Goal: Task Accomplishment & Management: Manage account settings

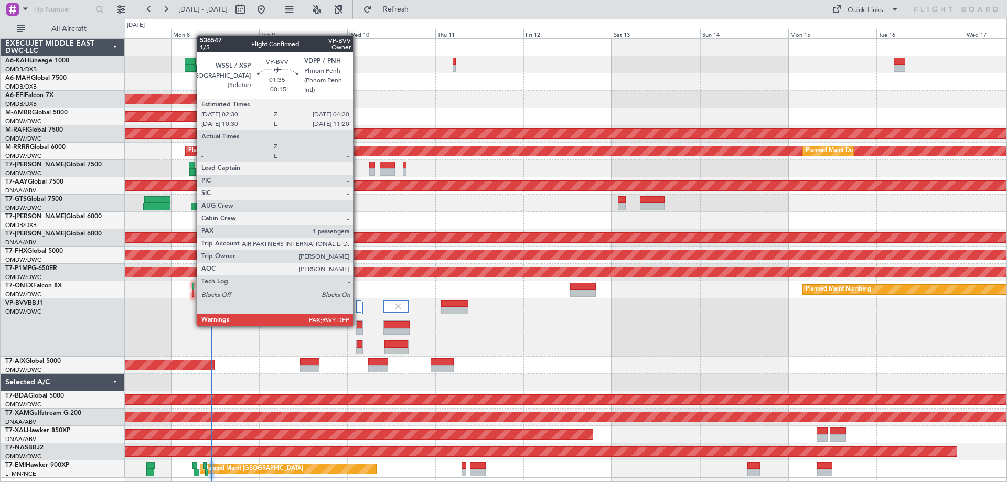
click at [358, 325] on div at bounding box center [360, 324] width 6 height 7
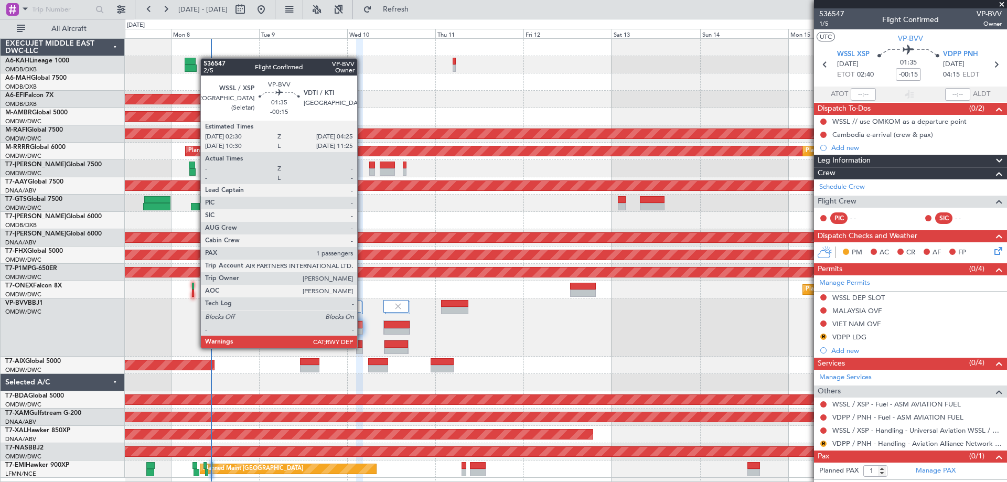
click at [362, 348] on div at bounding box center [360, 351] width 6 height 7
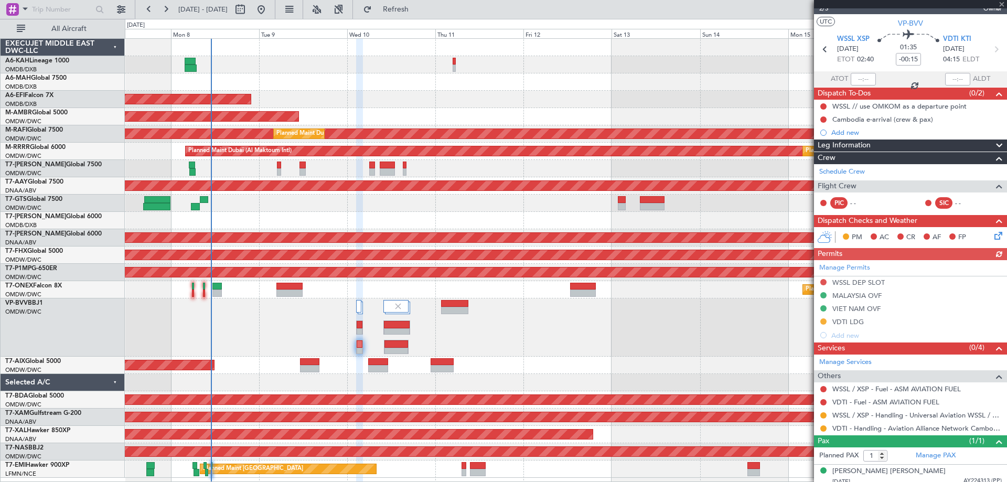
scroll to position [21, 0]
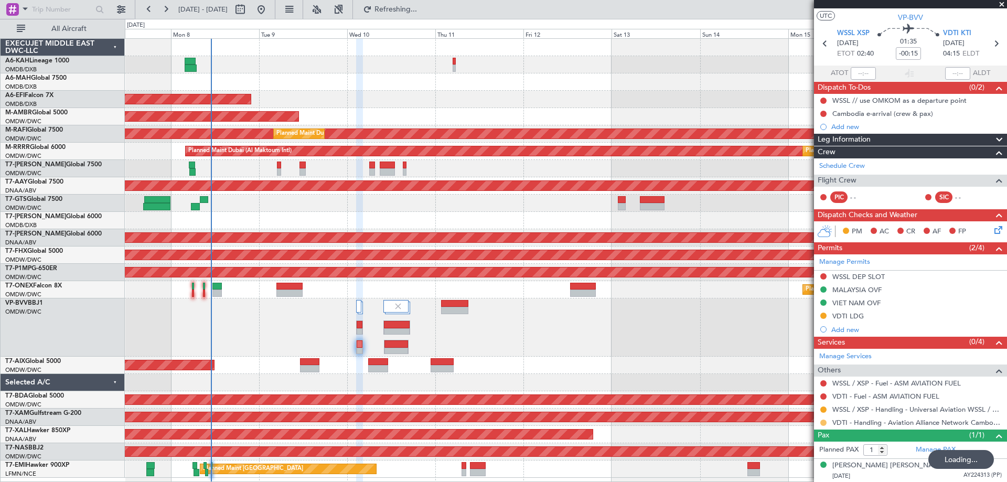
click at [822, 421] on button at bounding box center [823, 423] width 6 height 6
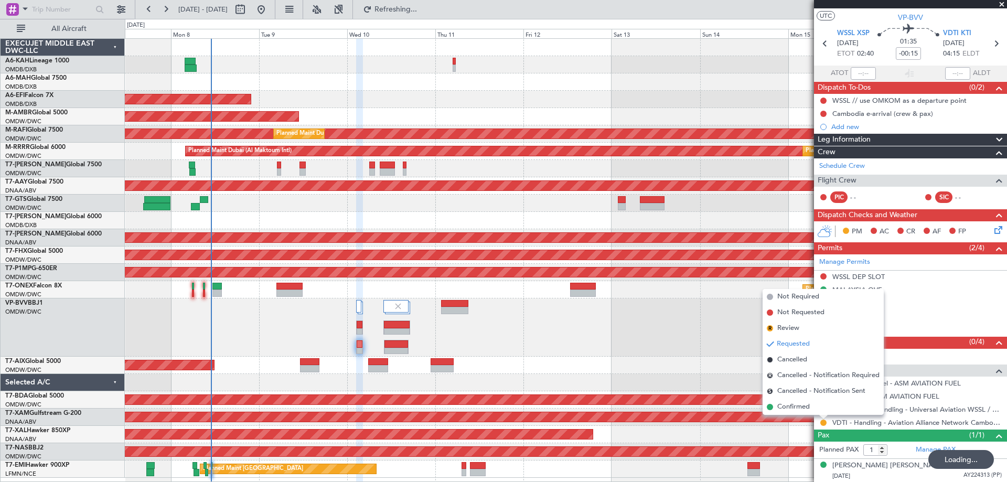
click at [799, 409] on span "Confirmed" at bounding box center [793, 407] width 33 height 10
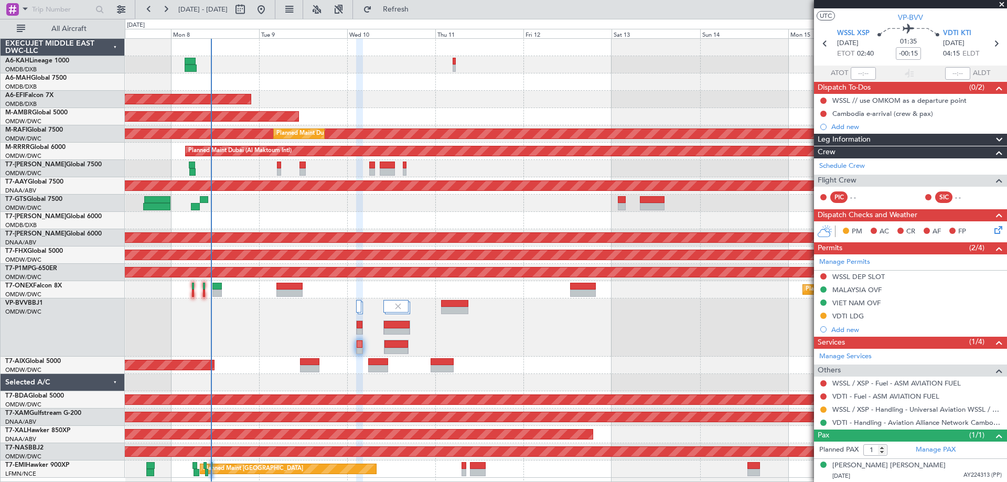
drag, startPoint x: 861, startPoint y: 314, endPoint x: 867, endPoint y: 318, distance: 7.3
click at [861, 314] on div "VDTI LDG" at bounding box center [848, 316] width 31 height 9
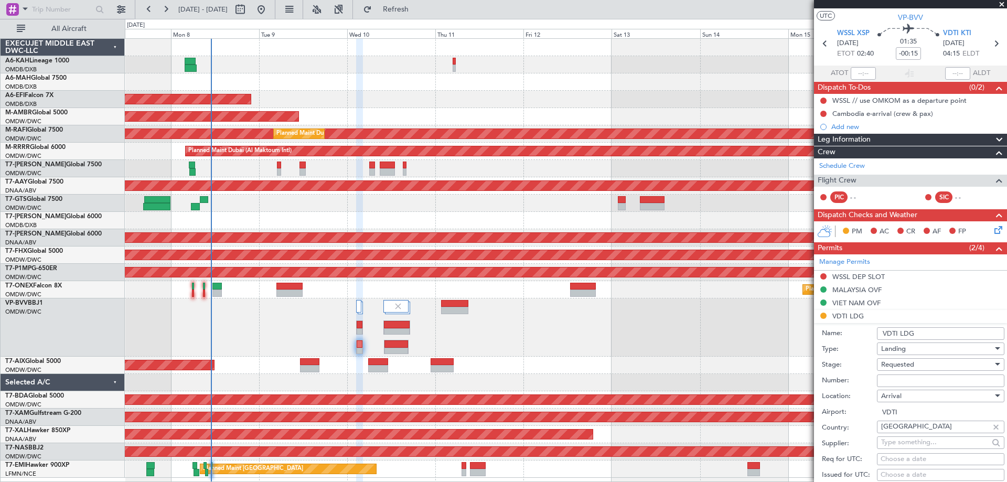
click at [888, 379] on input "Number:" at bounding box center [940, 381] width 127 height 13
paste input "851 LDG-ANS/09/2025."
type input "851 LDG-ANS/09/2025."
click at [891, 369] on div "Requested" at bounding box center [937, 365] width 112 height 16
click at [900, 445] on span "Received OK" at bounding box center [937, 449] width 110 height 16
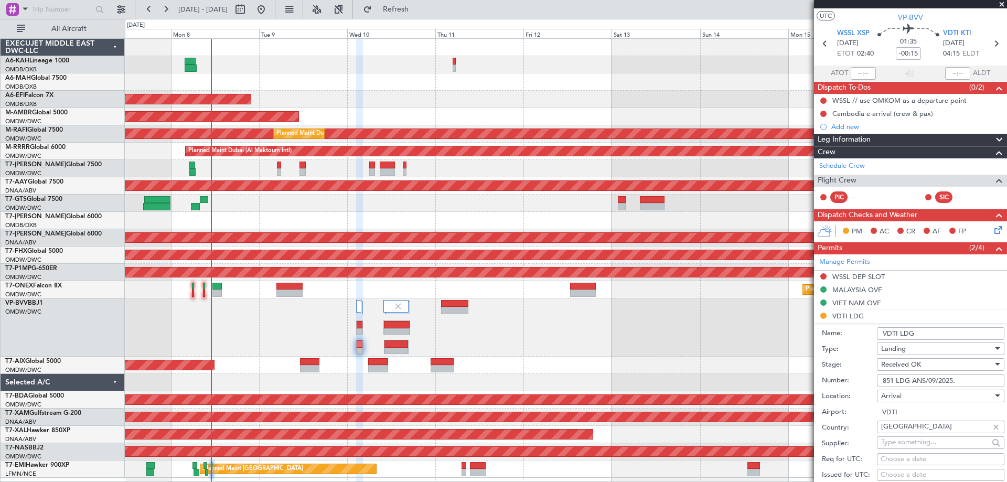
scroll to position [231, 0]
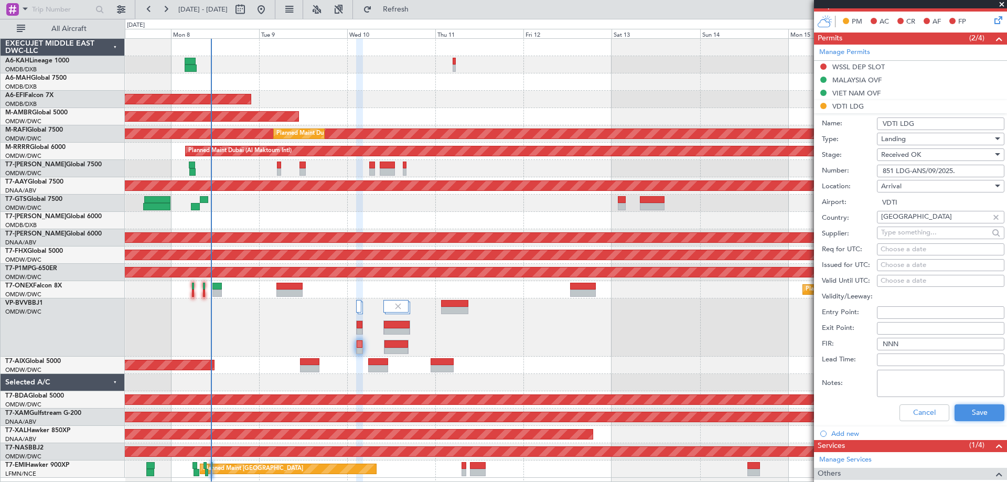
drag, startPoint x: 954, startPoint y: 420, endPoint x: 807, endPoint y: 390, distance: 149.8
click at [955, 420] on button "Save" at bounding box center [980, 412] width 50 height 17
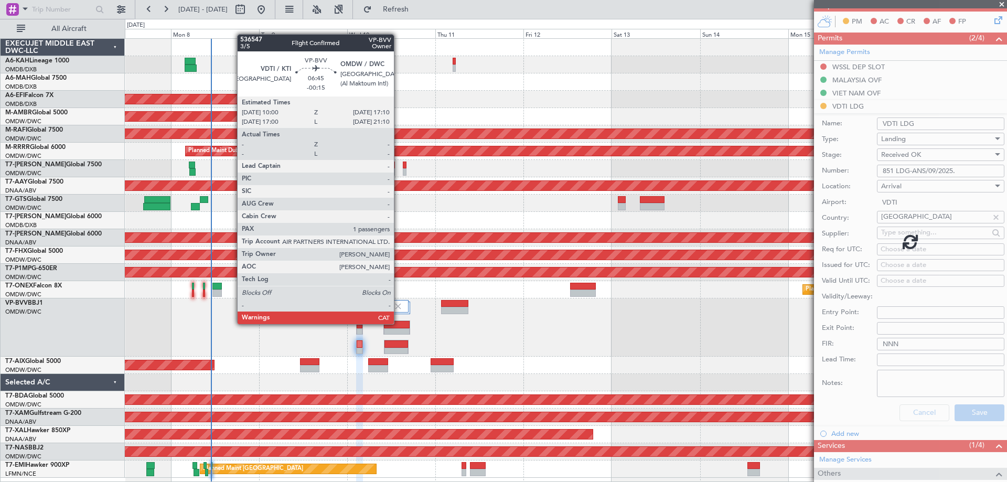
click at [399, 324] on div at bounding box center [397, 324] width 26 height 7
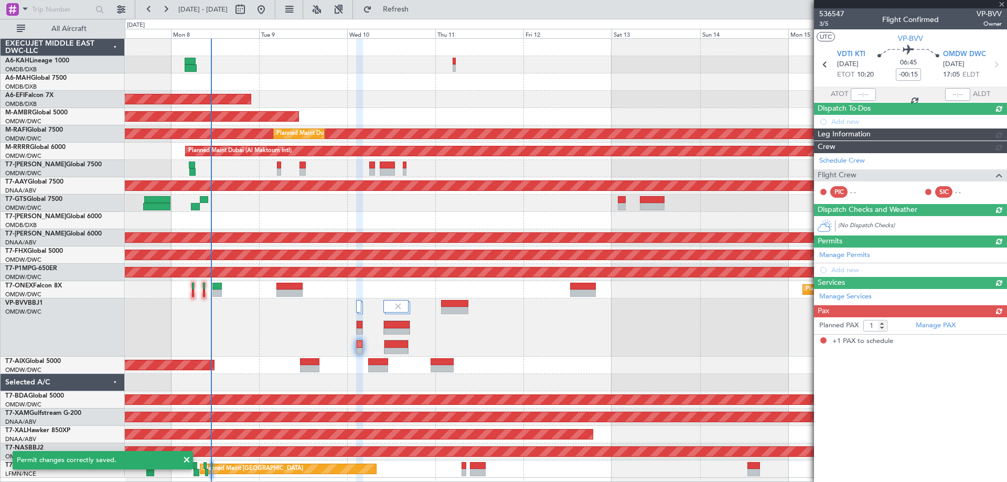
scroll to position [0, 0]
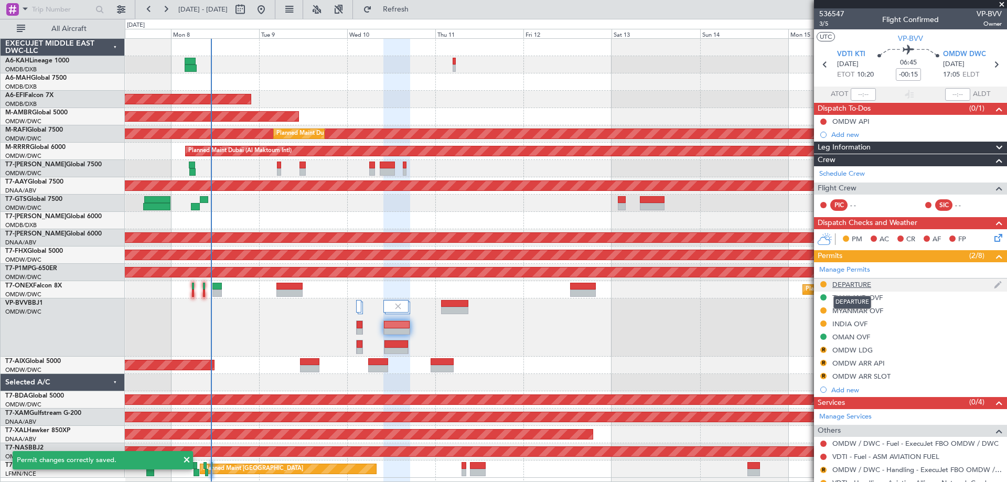
click at [862, 283] on div "DEPARTURE" at bounding box center [852, 284] width 39 height 9
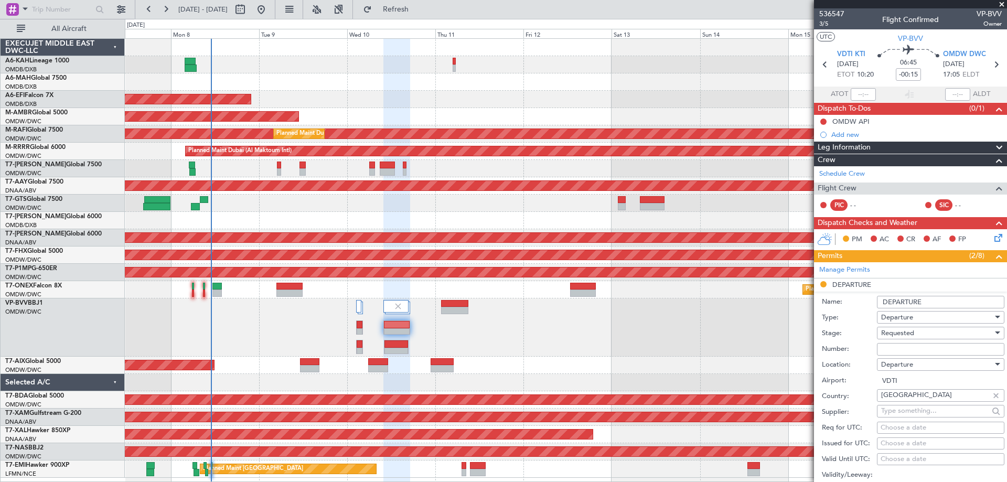
click at [889, 349] on input "Number:" at bounding box center [940, 349] width 127 height 13
paste input "851 LDG-ANS/09/2025."
type input "851 LDG-ANS/09/2025."
click at [891, 334] on span "Requested" at bounding box center [897, 332] width 33 height 9
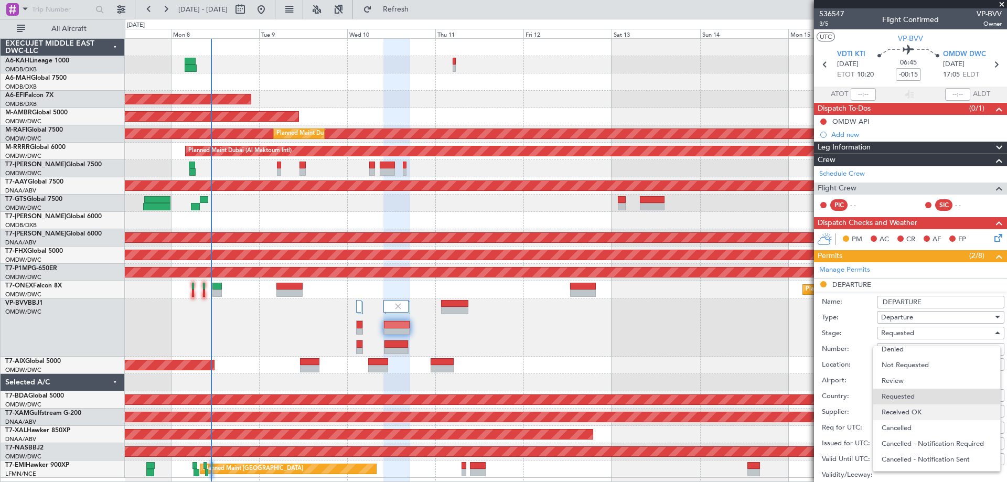
click at [903, 411] on span "Received OK" at bounding box center [937, 412] width 110 height 16
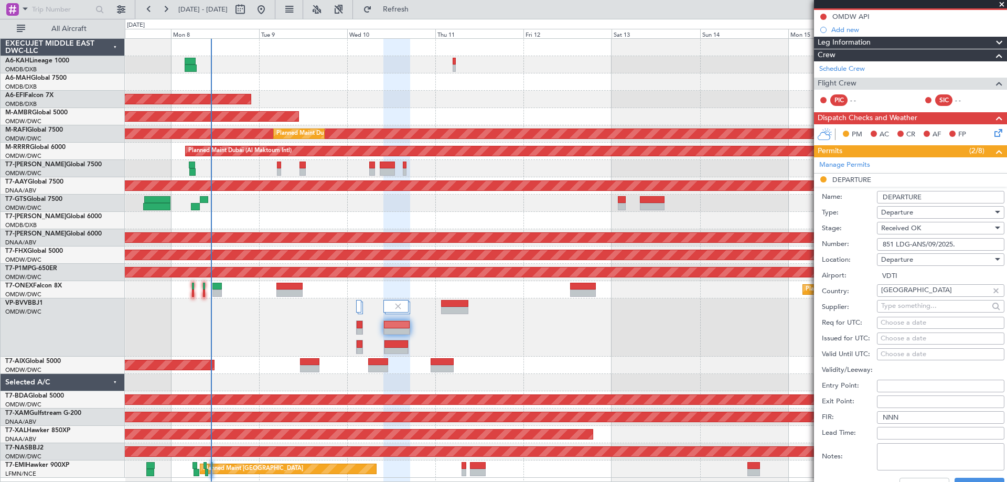
scroll to position [315, 0]
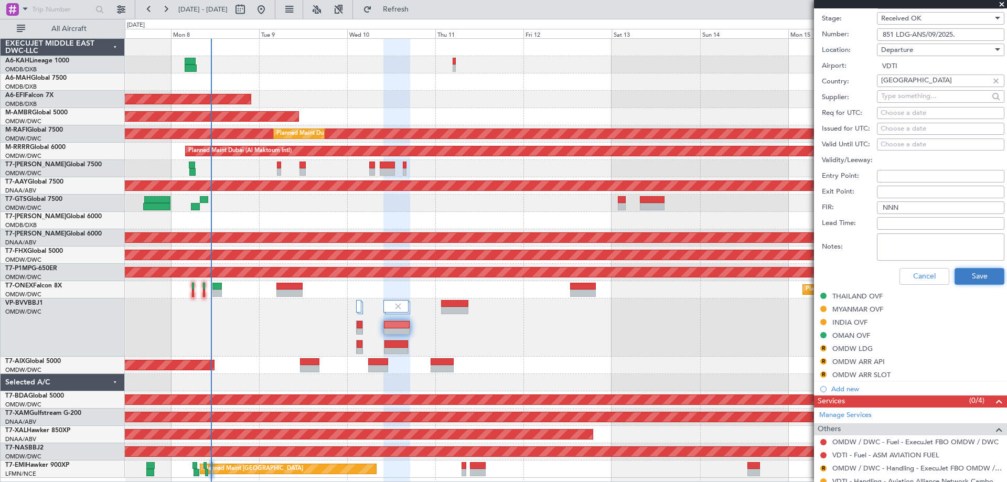
click at [964, 276] on button "Save" at bounding box center [980, 276] width 50 height 17
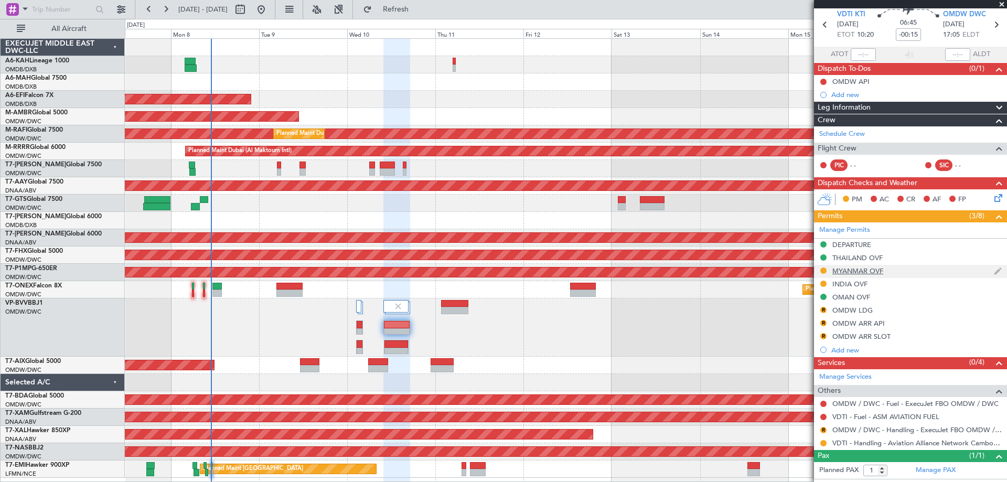
scroll to position [60, 0]
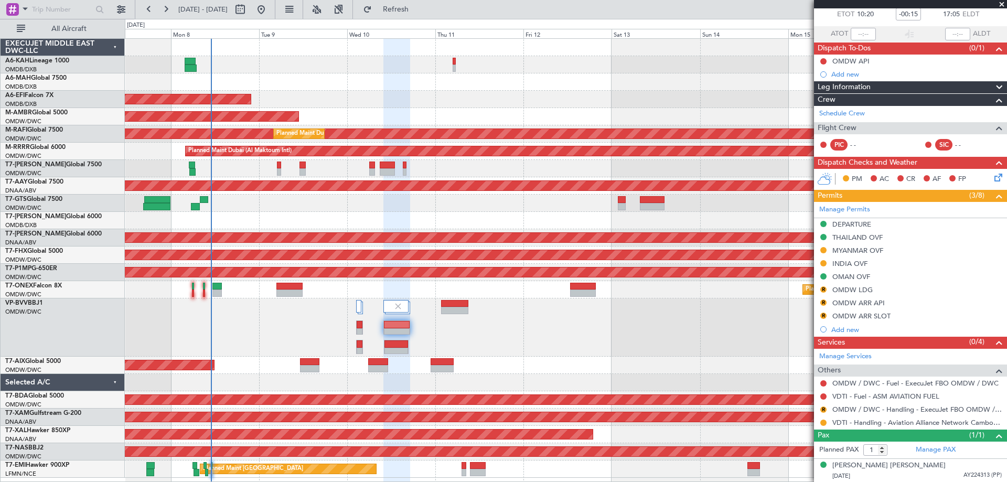
click at [827, 422] on div at bounding box center [823, 423] width 8 height 8
click at [823, 424] on button at bounding box center [823, 423] width 6 height 6
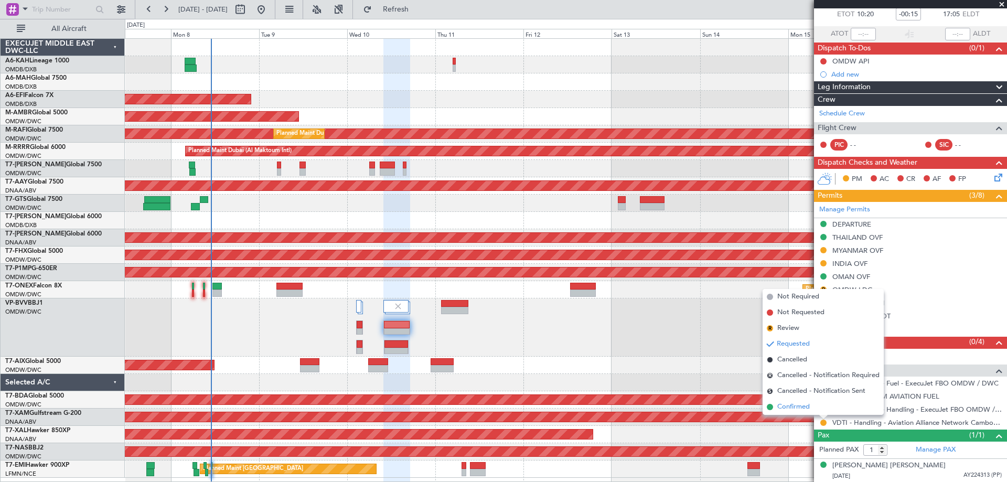
click at [797, 409] on span "Confirmed" at bounding box center [793, 407] width 33 height 10
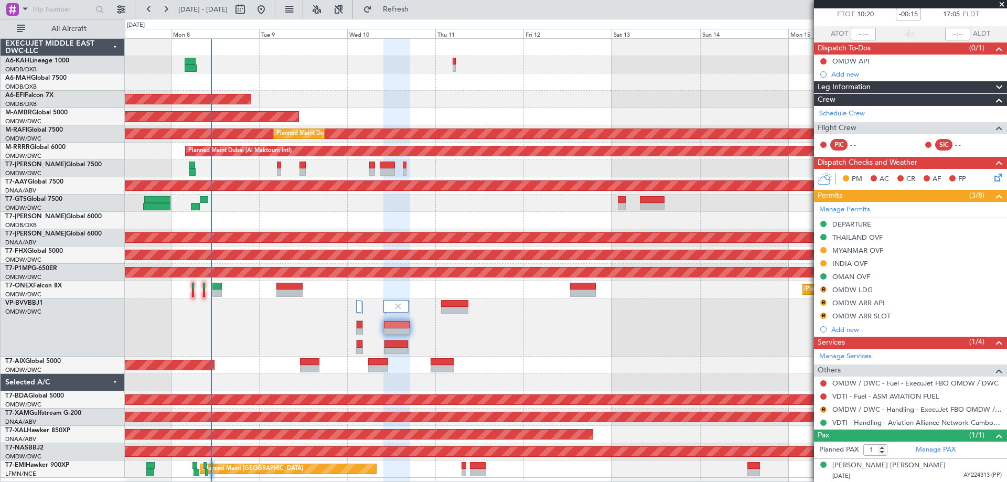
scroll to position [0, 0]
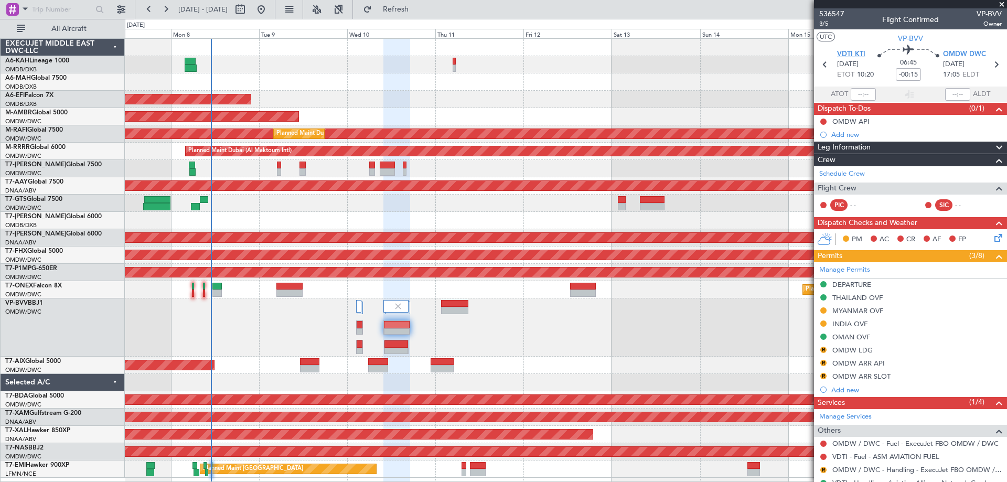
click at [853, 51] on span "VDTI KTI" at bounding box center [851, 54] width 28 height 10
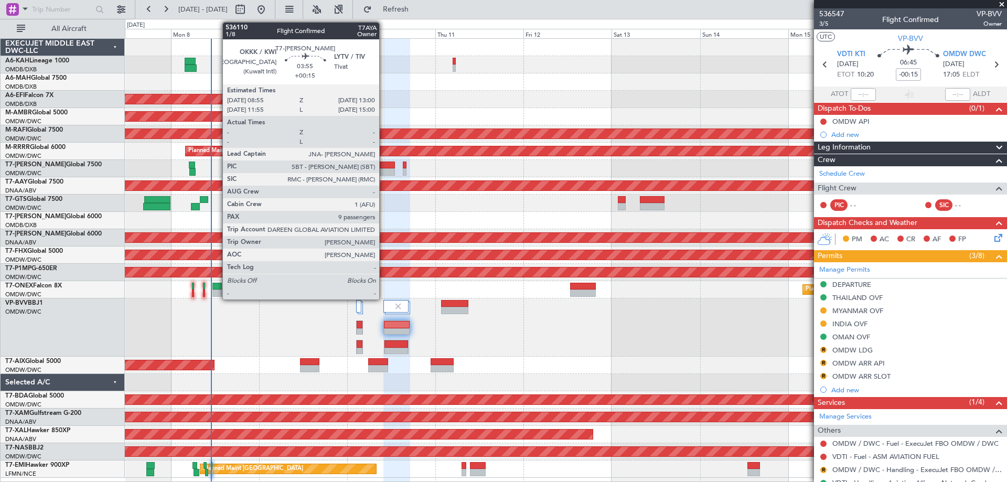
click at [384, 168] on div at bounding box center [387, 171] width 15 height 7
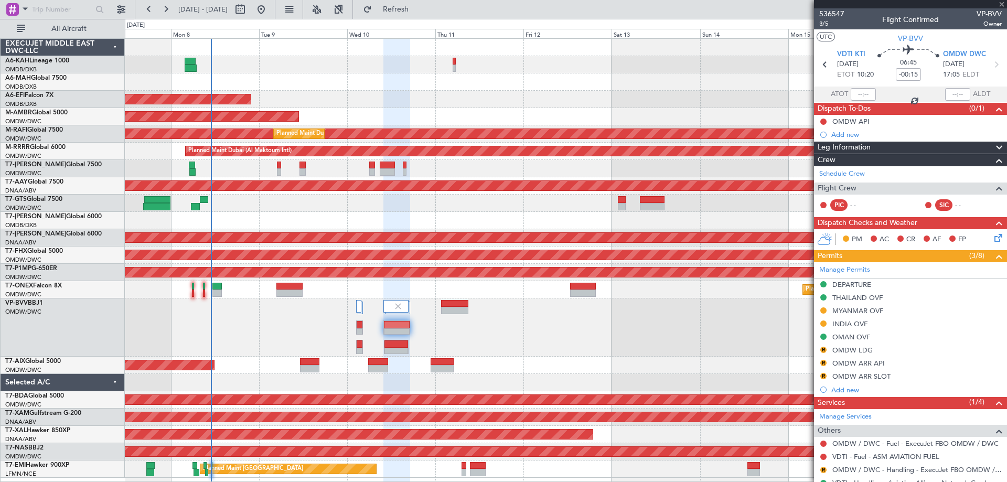
type input "+00:15"
type input "9"
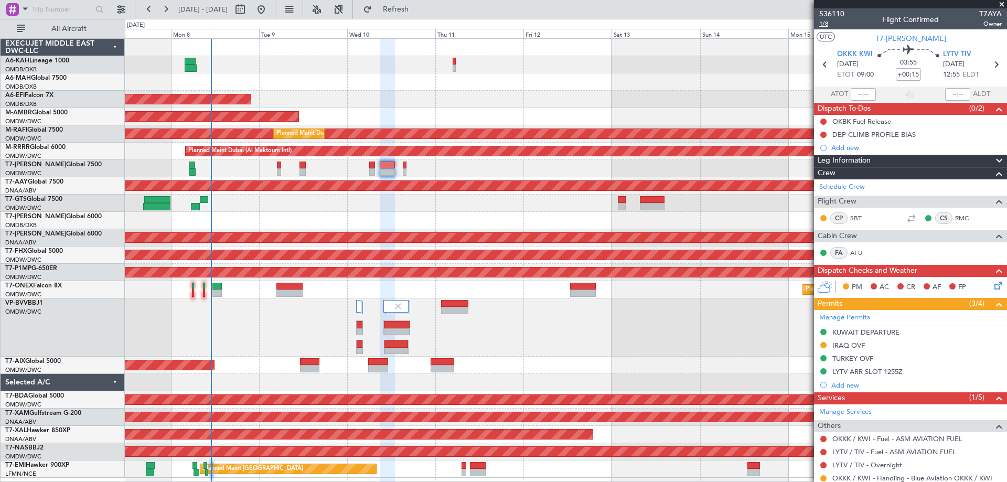
click at [823, 24] on span "1/8" at bounding box center [831, 23] width 25 height 9
click at [840, 188] on link "Schedule Crew" at bounding box center [842, 187] width 46 height 10
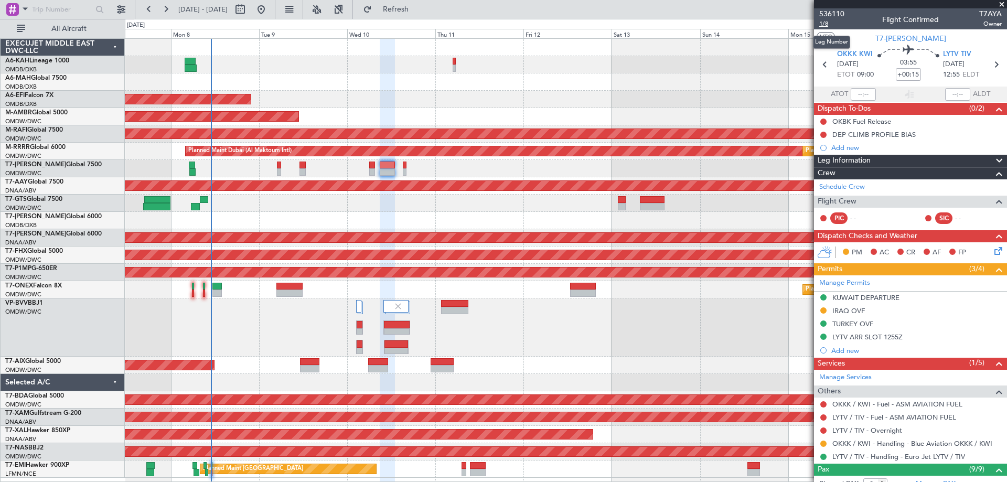
click at [830, 20] on span "1/8" at bounding box center [831, 23] width 25 height 9
click at [418, 13] on span "Refresh" at bounding box center [396, 9] width 44 height 7
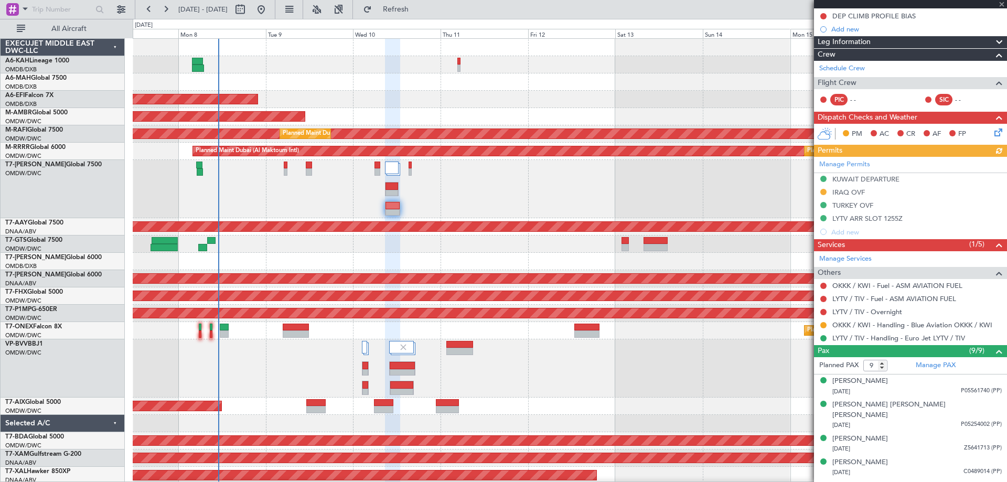
scroll to position [223, 0]
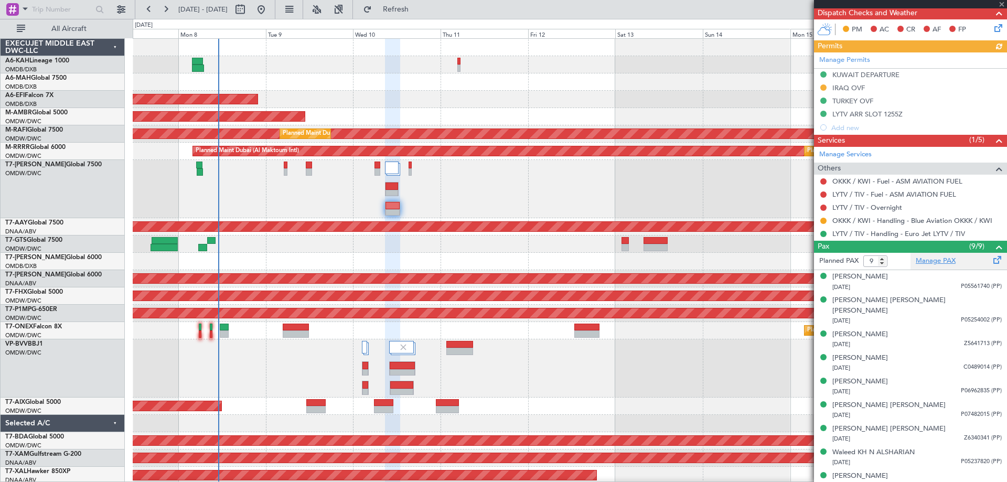
click at [936, 262] on link "Manage PAX" at bounding box center [936, 261] width 40 height 10
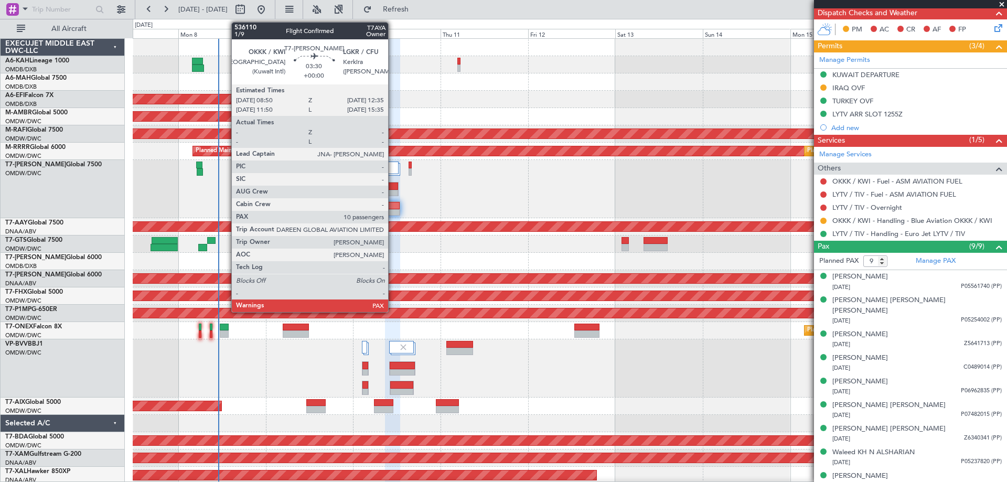
click at [393, 183] on div at bounding box center [392, 186] width 13 height 7
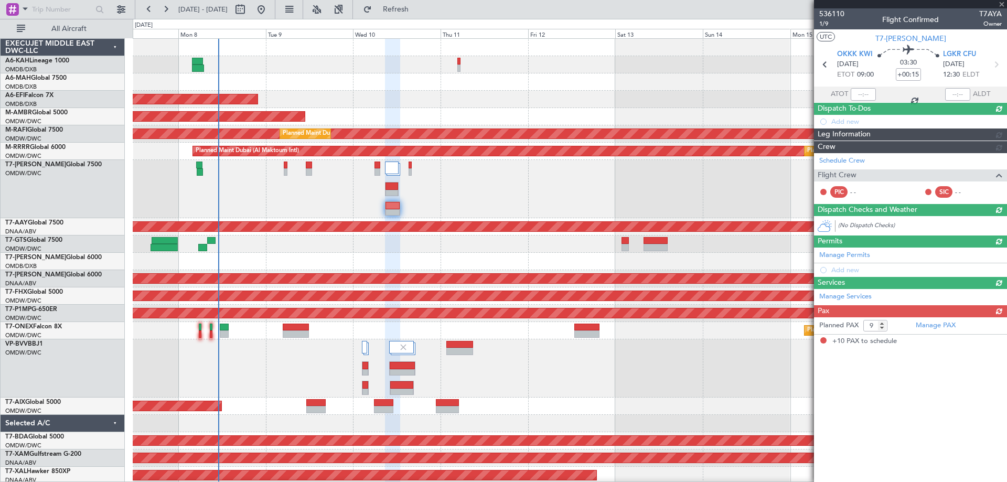
type input "10"
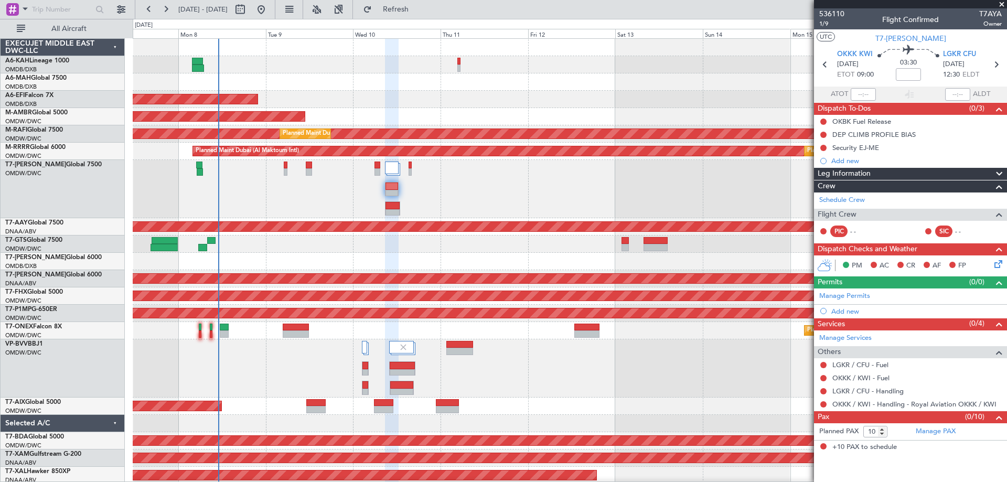
scroll to position [0, 0]
click at [939, 431] on mat-tooltip-component "OKKK / KWI - Handling - Royal Aviation OKKK / KWI" at bounding box center [914, 422] width 157 height 28
click at [918, 433] on link "Manage PAX" at bounding box center [936, 432] width 40 height 10
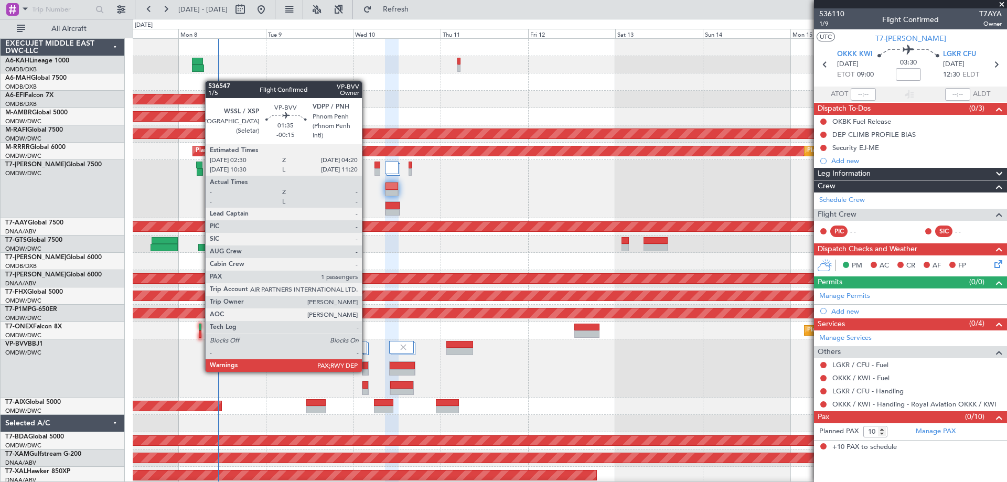
click at [367, 371] on div at bounding box center [366, 372] width 6 height 7
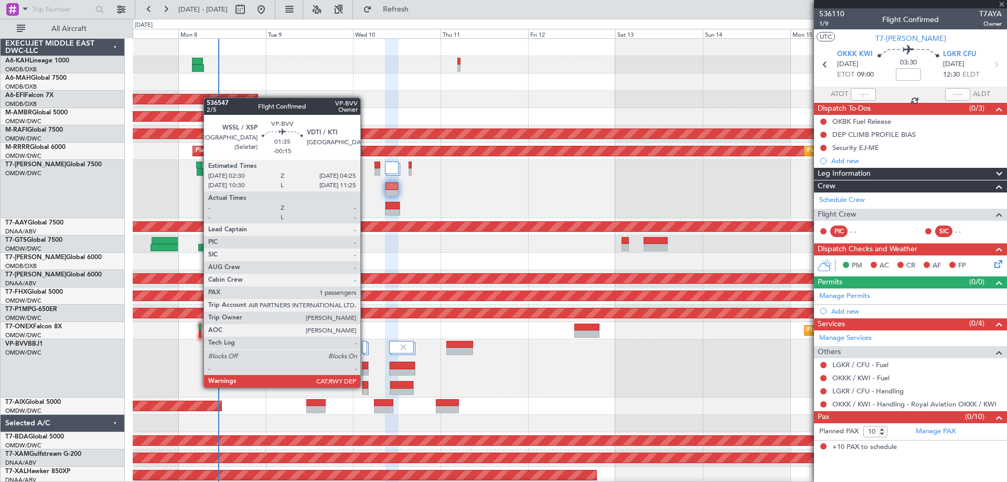
click at [365, 388] on div at bounding box center [366, 384] width 6 height 7
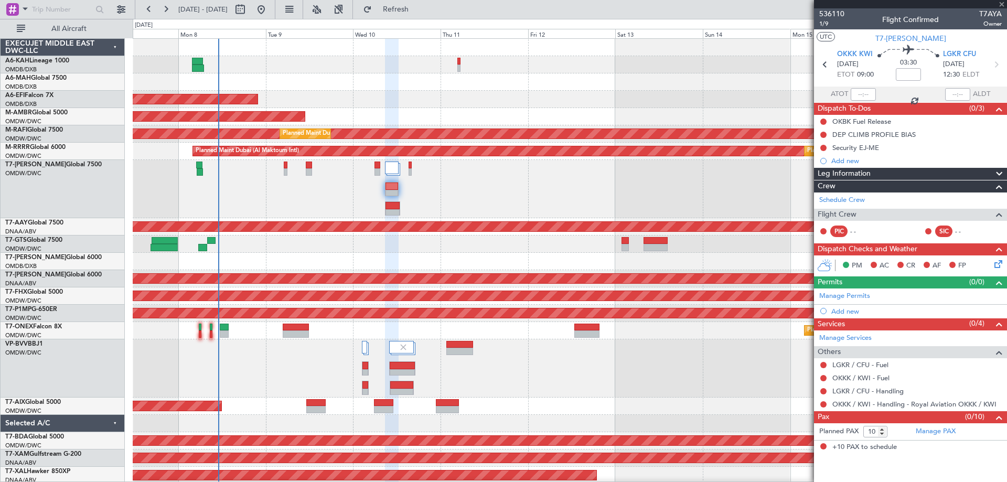
type input "-00:15"
type input "1"
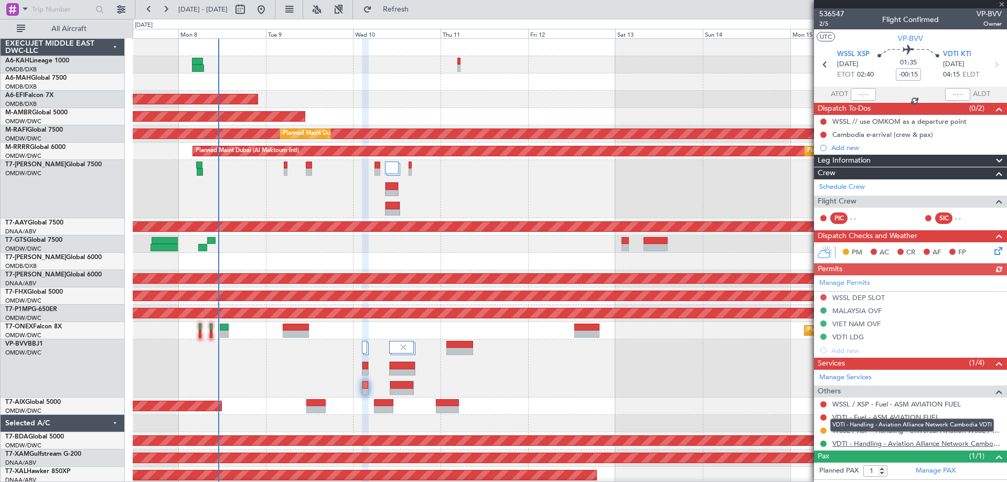
click at [856, 439] on link "VDTI - Handling - Aviation Alliance Network Cambodia VDTI" at bounding box center [917, 443] width 169 height 9
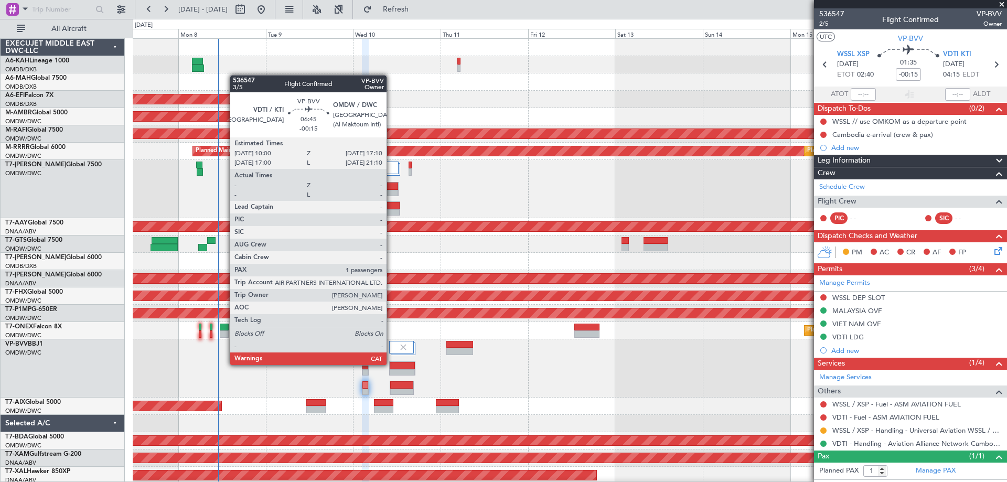
click at [391, 365] on div at bounding box center [402, 365] width 25 height 7
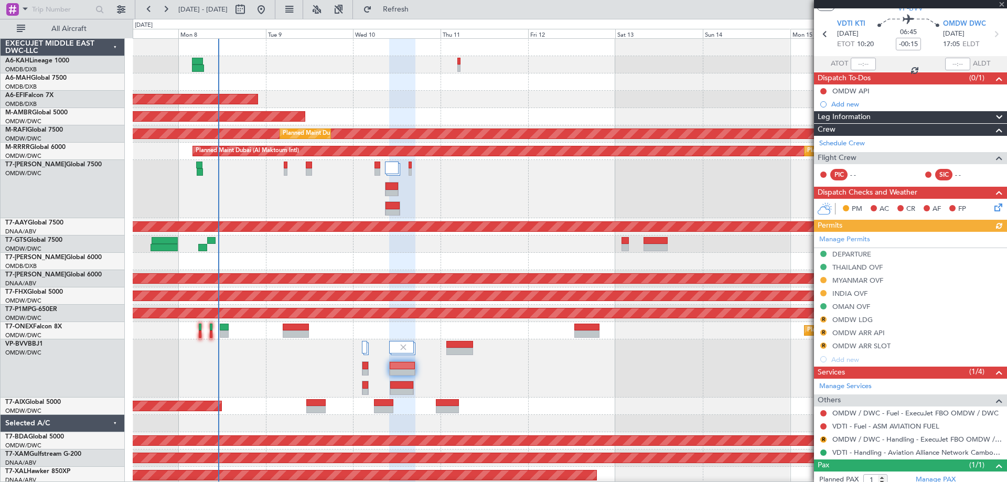
scroll to position [60, 0]
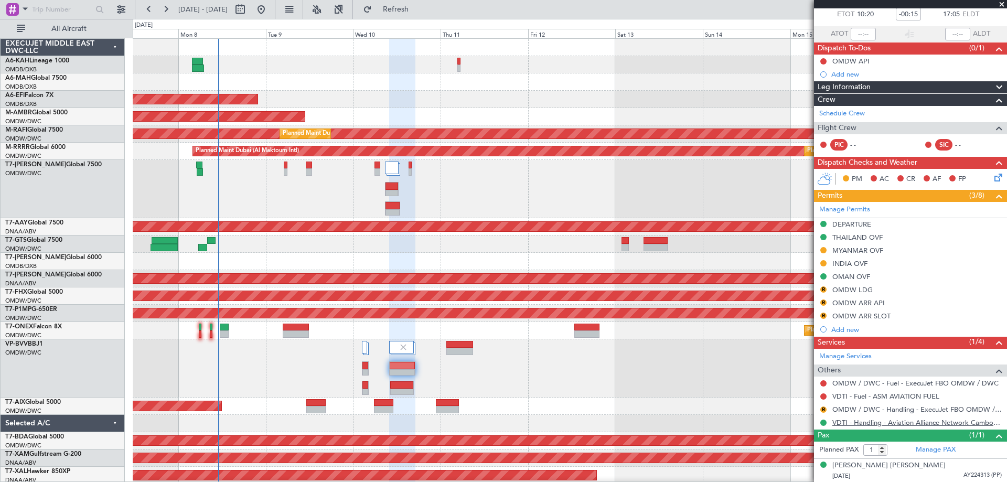
click at [886, 423] on link "VDTI - Handling - Aviation Alliance Network Cambodia VDTI" at bounding box center [917, 422] width 169 height 9
click at [418, 8] on span "Refresh" at bounding box center [396, 9] width 44 height 7
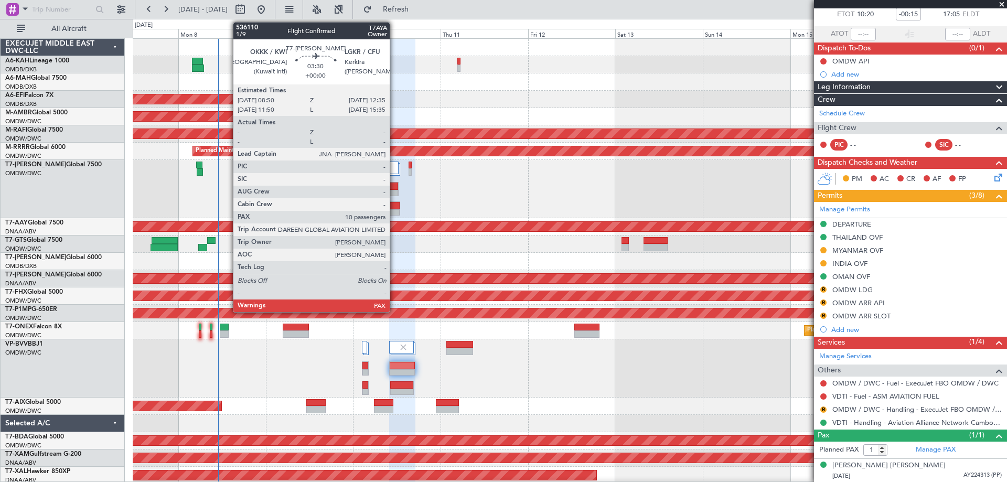
click at [395, 191] on div at bounding box center [392, 193] width 13 height 7
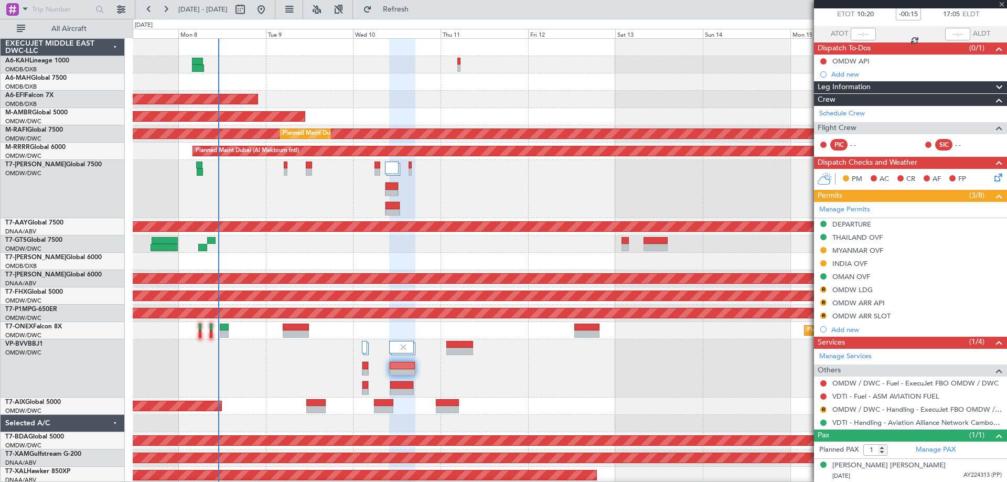
type input "10"
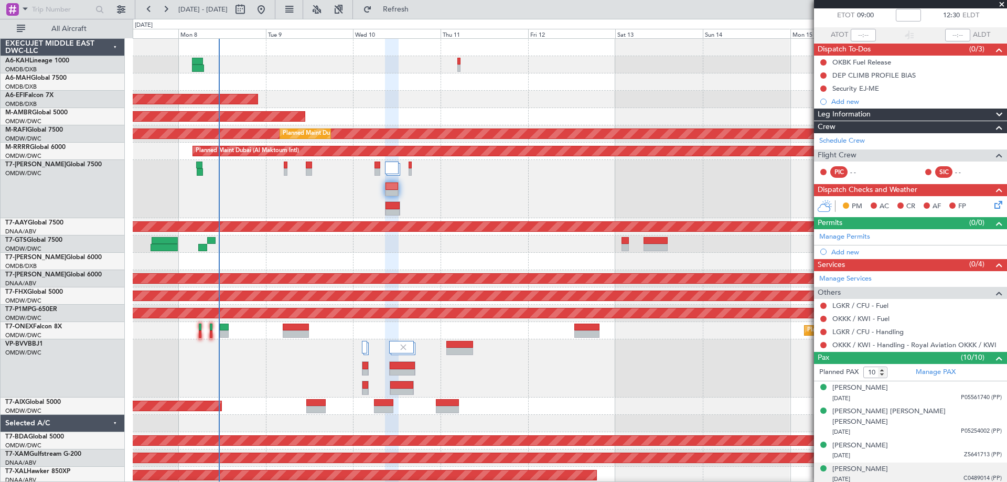
scroll to position [0, 0]
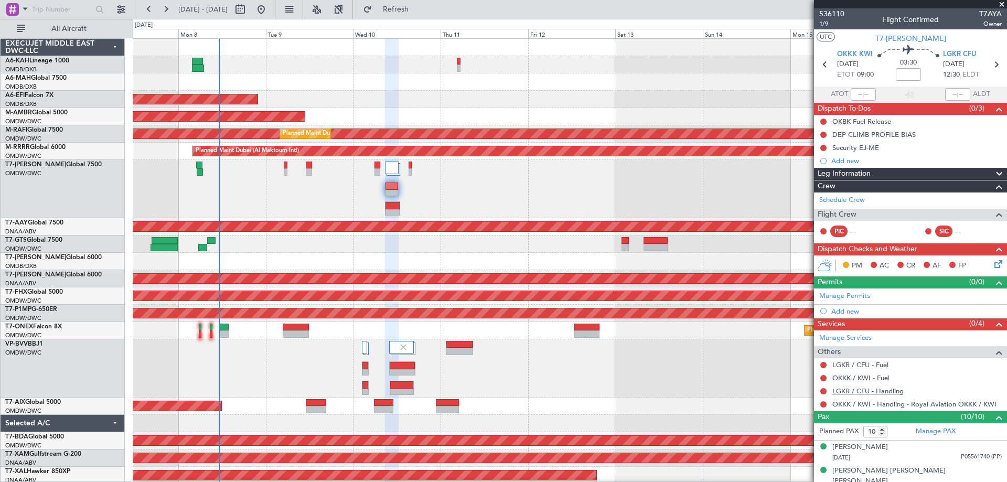
click at [881, 390] on link "LGKR / CFU - Handling" at bounding box center [868, 391] width 71 height 9
click at [418, 12] on span "Refresh" at bounding box center [396, 9] width 44 height 7
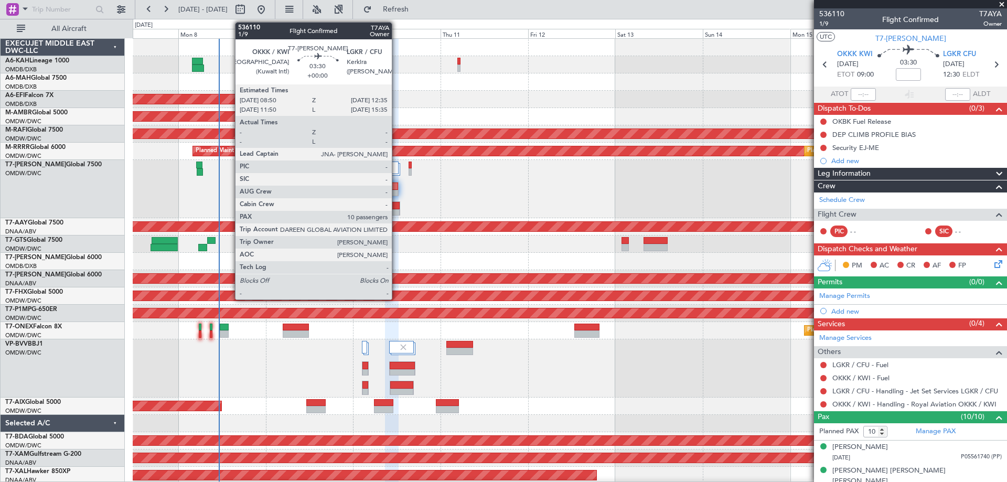
click at [397, 186] on div at bounding box center [392, 186] width 13 height 7
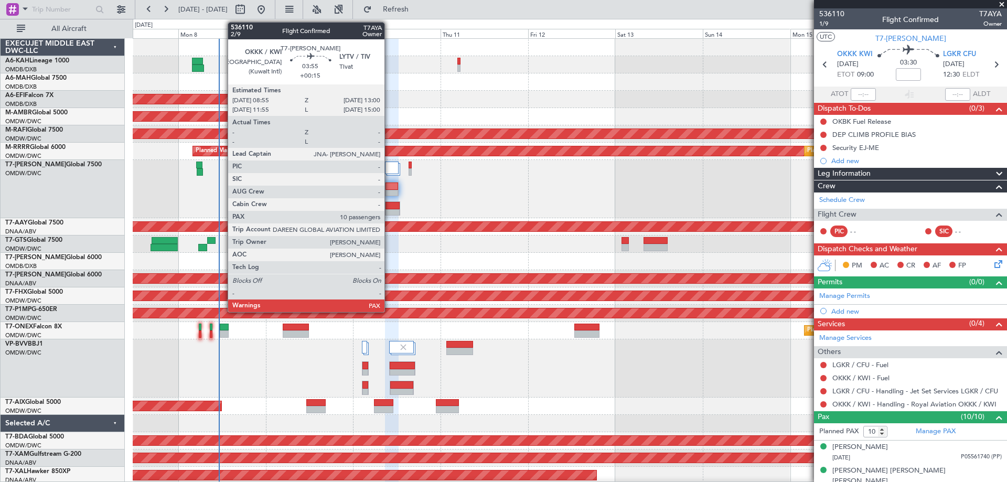
click at [389, 207] on div at bounding box center [393, 205] width 14 height 7
click at [390, 208] on div at bounding box center [393, 205] width 14 height 7
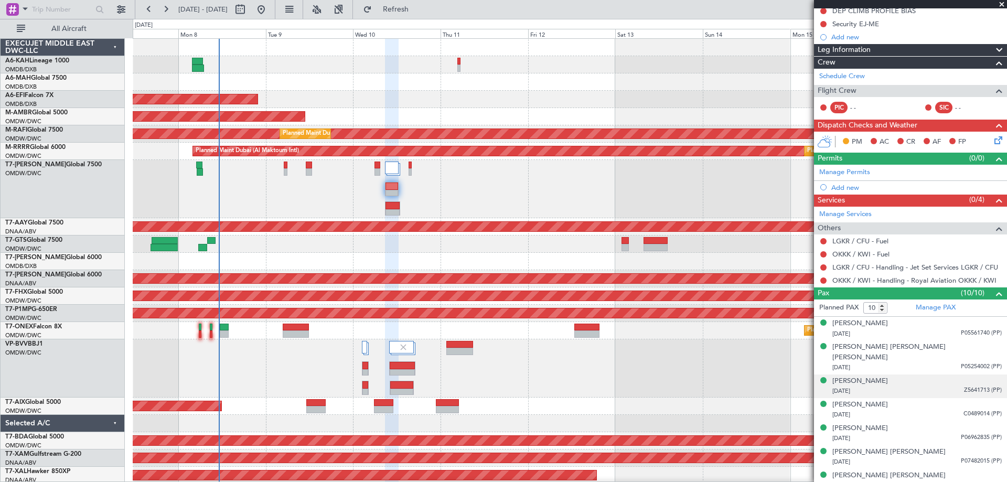
scroll to position [194, 0]
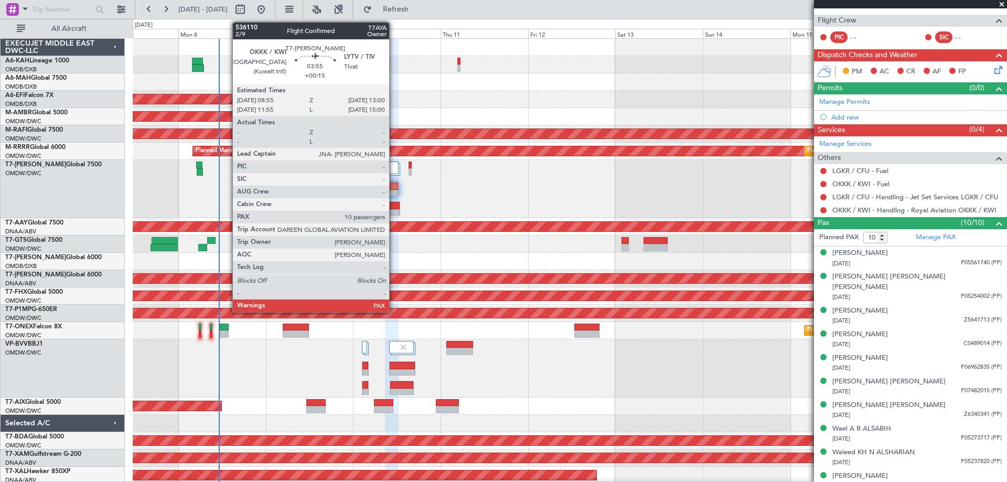
click at [394, 206] on div at bounding box center [393, 205] width 14 height 7
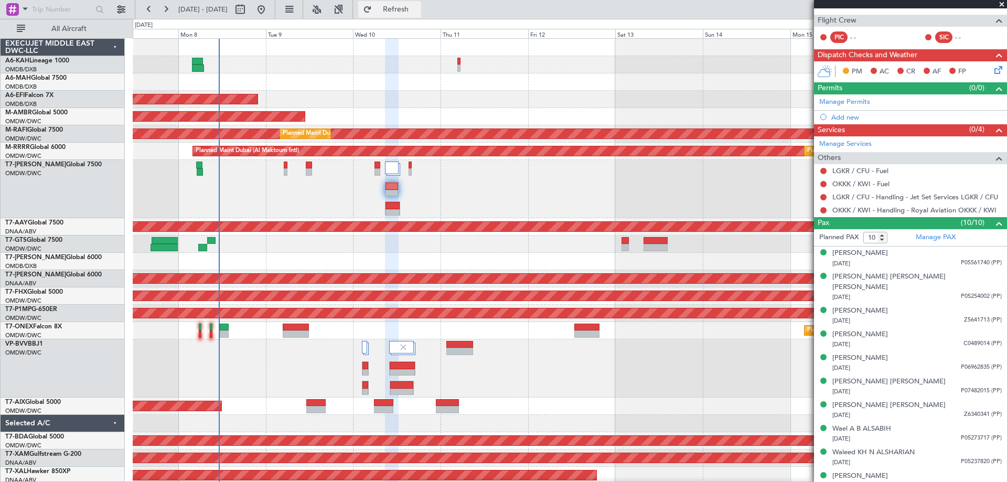
click at [418, 12] on span "Refresh" at bounding box center [396, 9] width 44 height 7
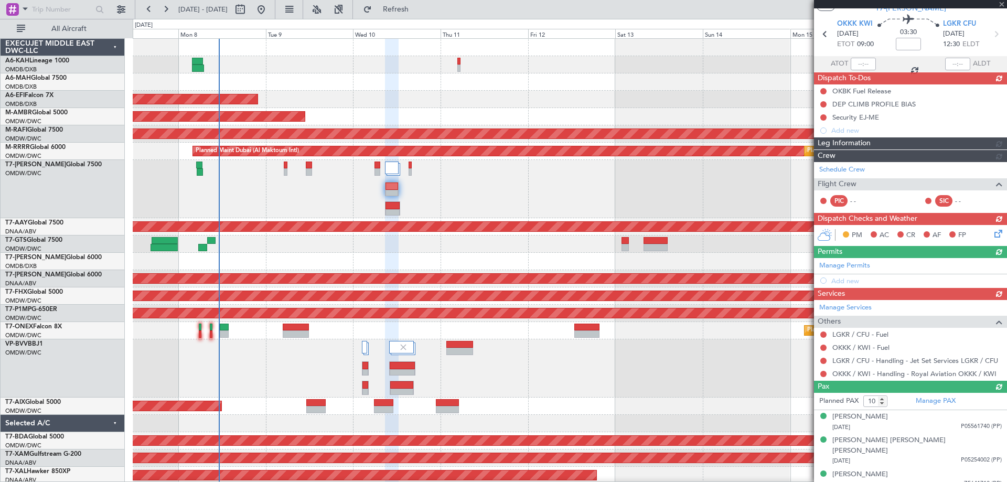
scroll to position [0, 0]
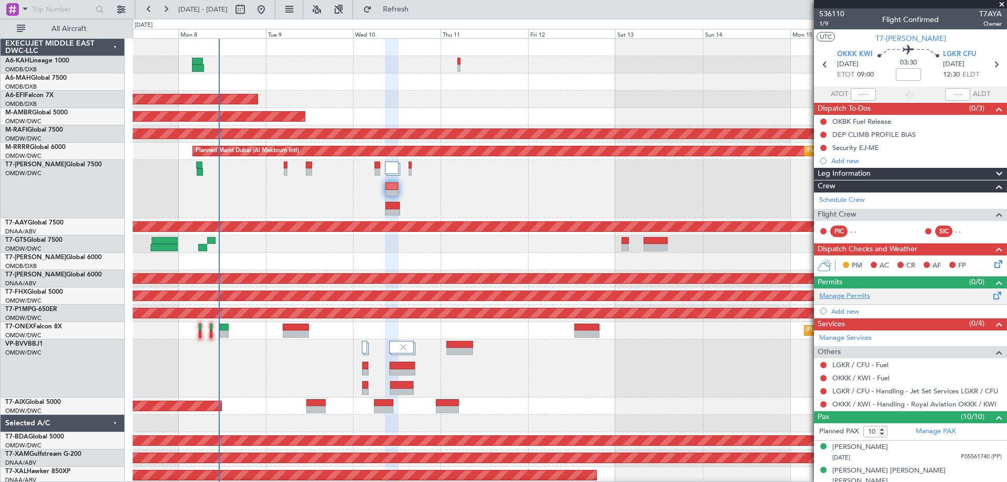
click at [861, 295] on link "Manage Permits" at bounding box center [844, 296] width 51 height 10
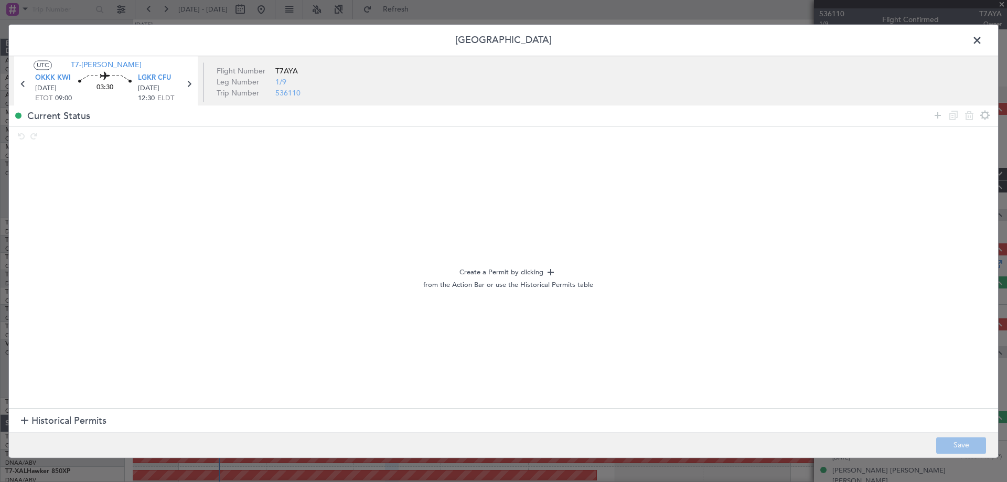
click at [55, 427] on span "Historical Permits" at bounding box center [68, 421] width 75 height 14
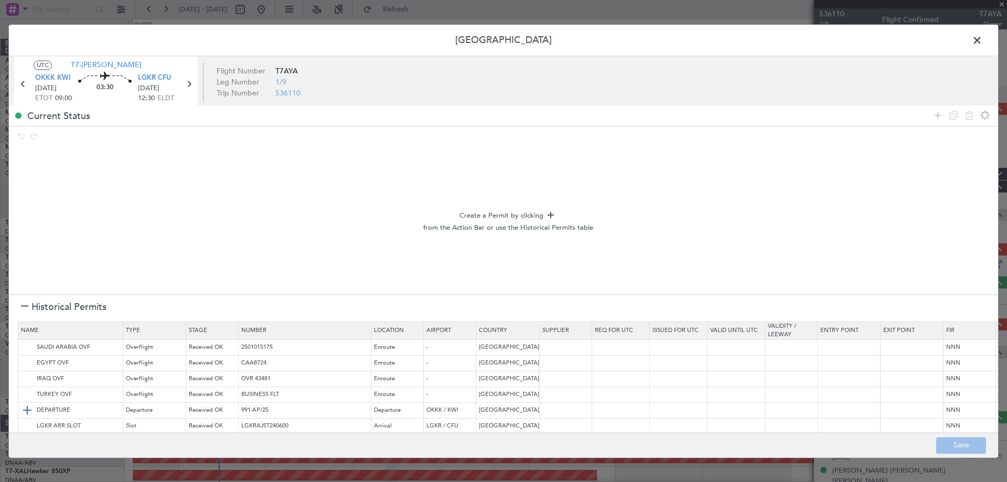
click at [26, 407] on img at bounding box center [27, 410] width 13 height 13
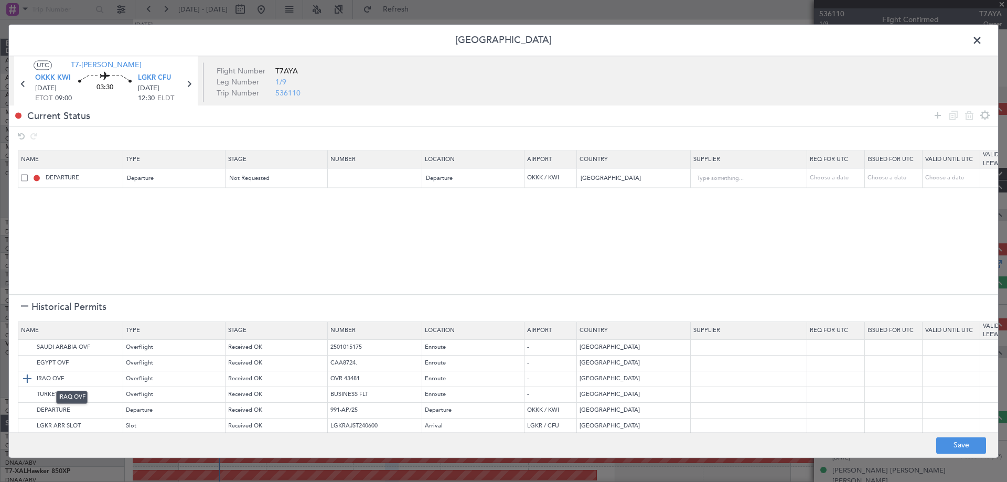
click at [29, 380] on img at bounding box center [27, 379] width 13 height 13
click at [30, 393] on img at bounding box center [27, 395] width 13 height 13
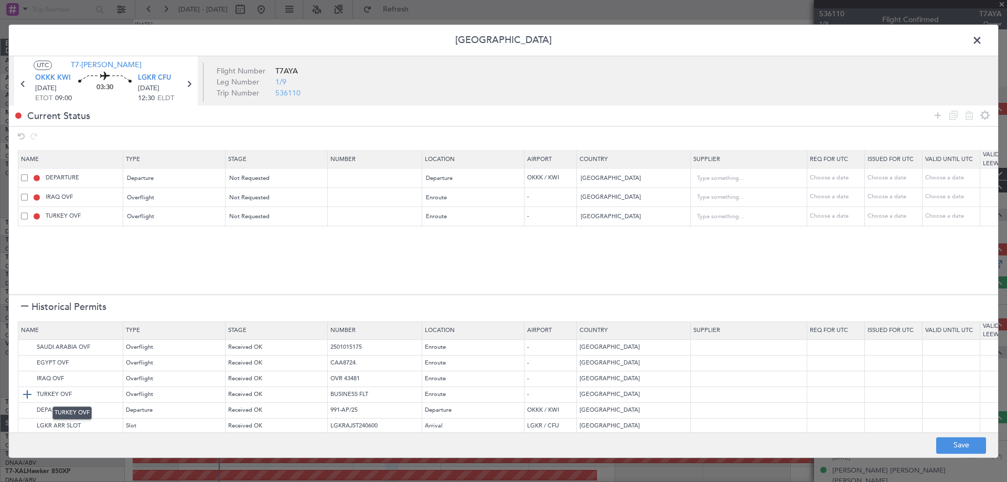
scroll to position [43, 0]
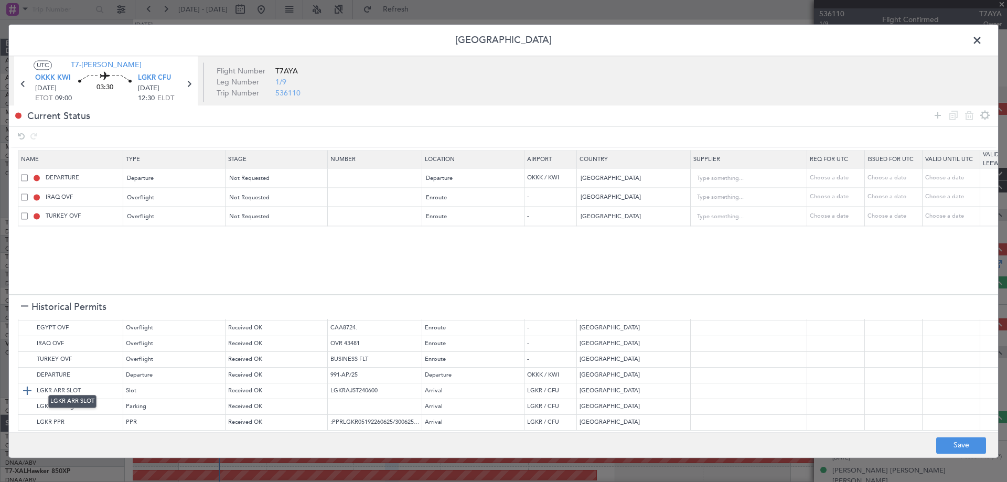
click at [30, 385] on img at bounding box center [27, 391] width 13 height 13
click at [947, 447] on button "Save" at bounding box center [961, 445] width 50 height 17
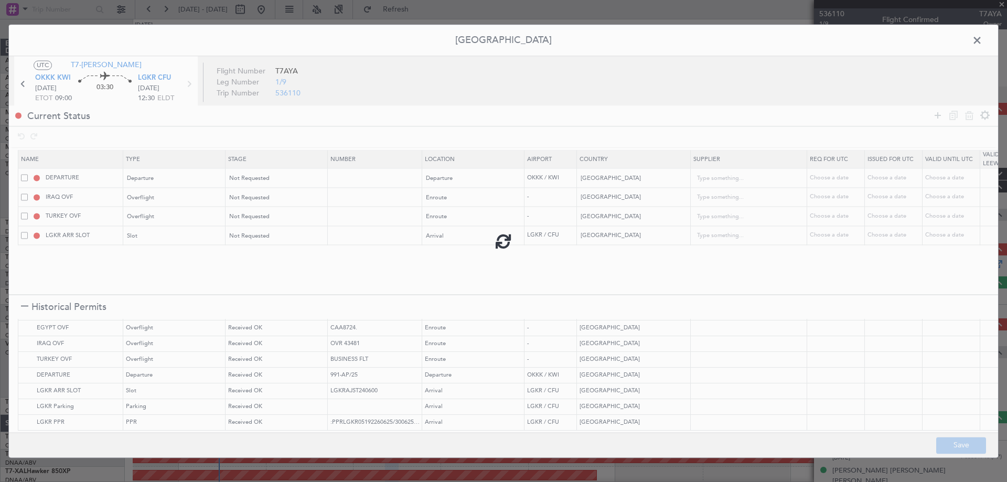
type input "KUWAIT DEPARTURE"
type input "NNN"
type input "1"
type input "NNN"
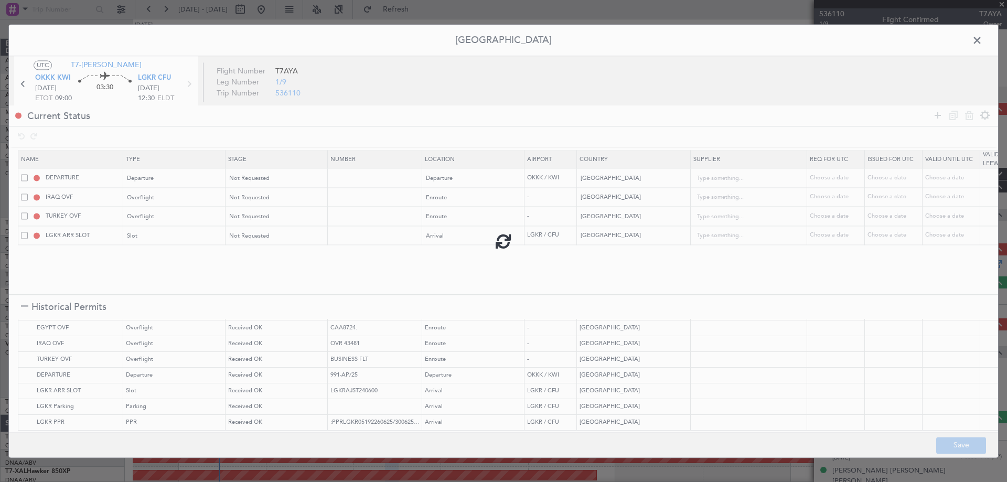
type input "NNN"
click at [983, 42] on span at bounding box center [983, 43] width 0 height 21
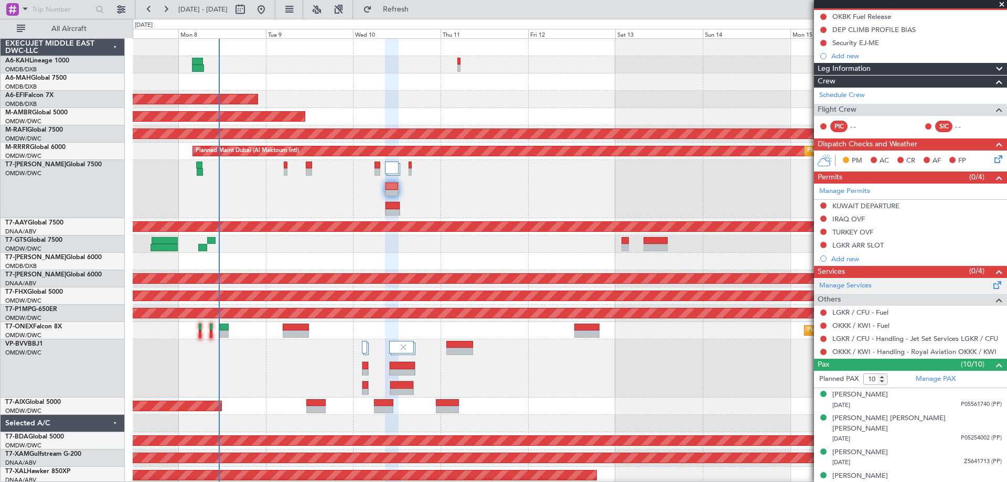
scroll to position [0, 0]
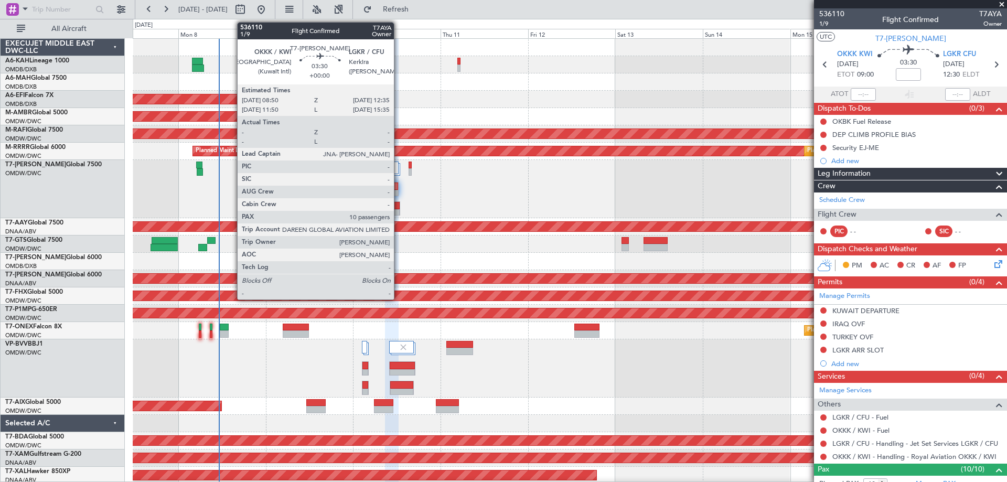
click at [399, 184] on div at bounding box center [392, 189] width 14 height 14
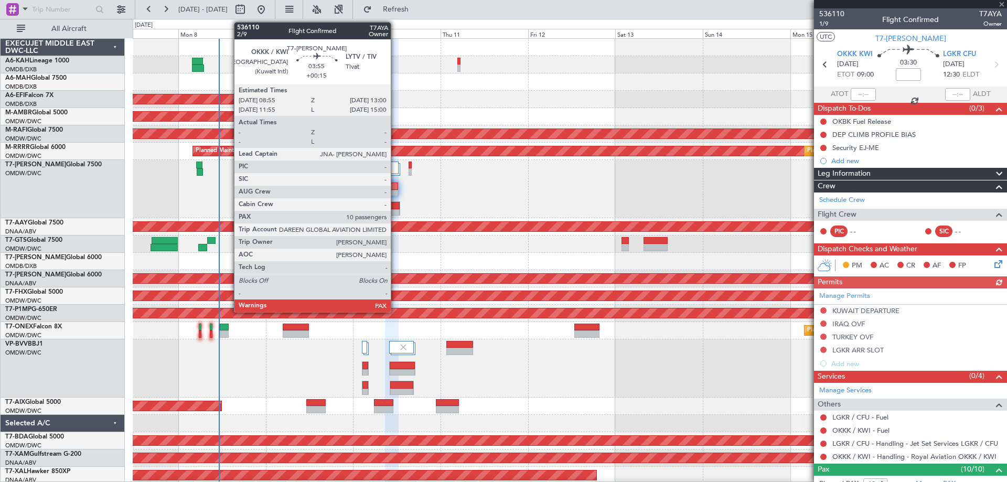
click at [396, 205] on div at bounding box center [393, 205] width 14 height 7
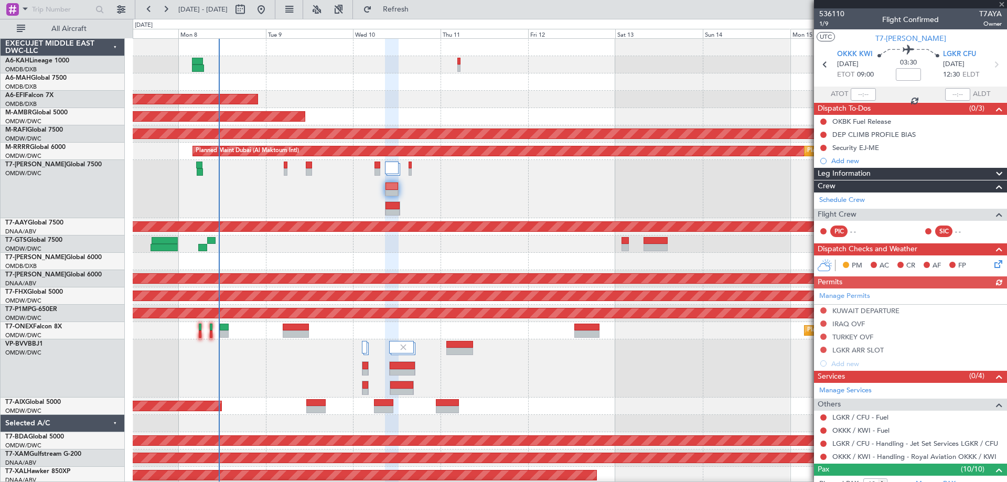
type input "+00:15"
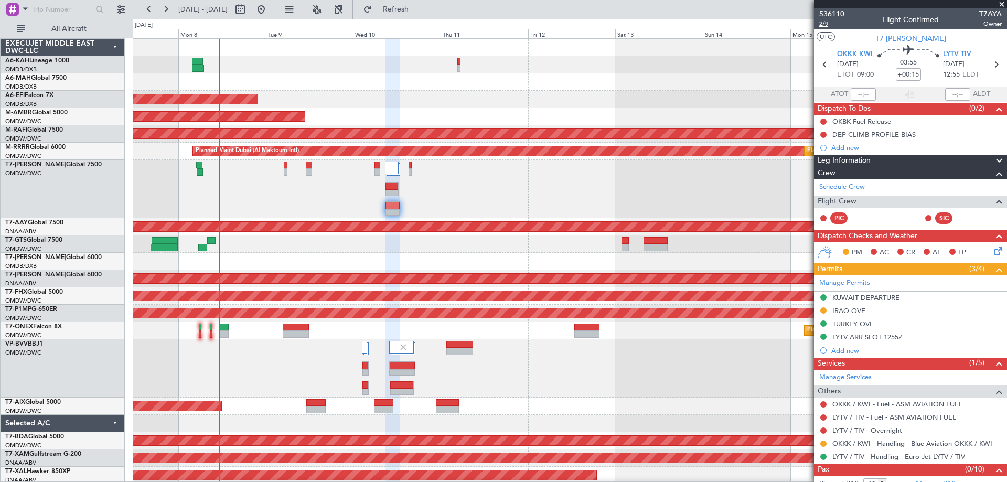
click at [824, 24] on span "2/9" at bounding box center [831, 23] width 25 height 9
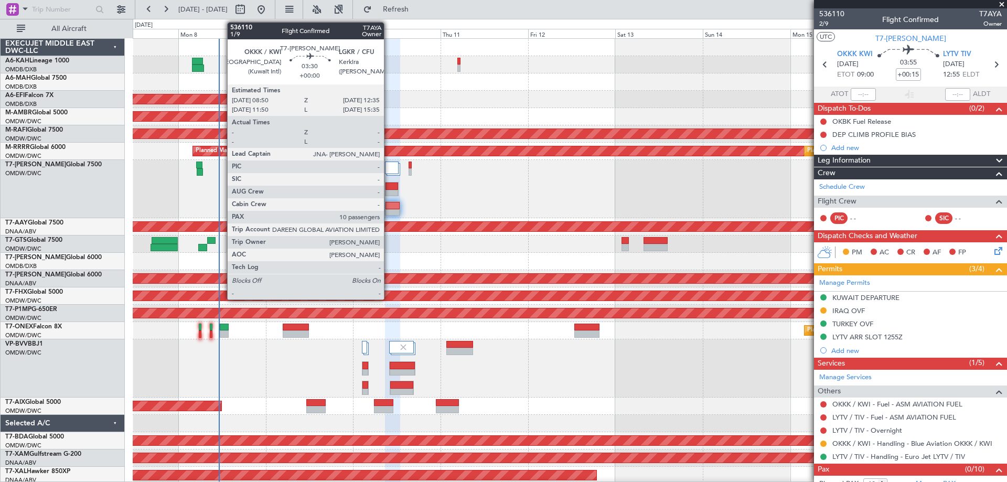
click at [389, 193] on div at bounding box center [392, 193] width 13 height 7
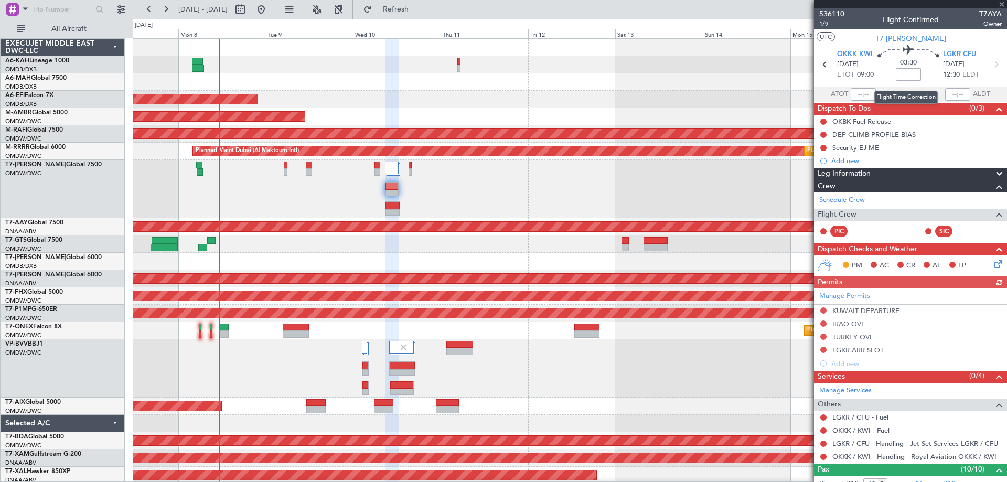
click at [907, 74] on input at bounding box center [908, 74] width 25 height 13
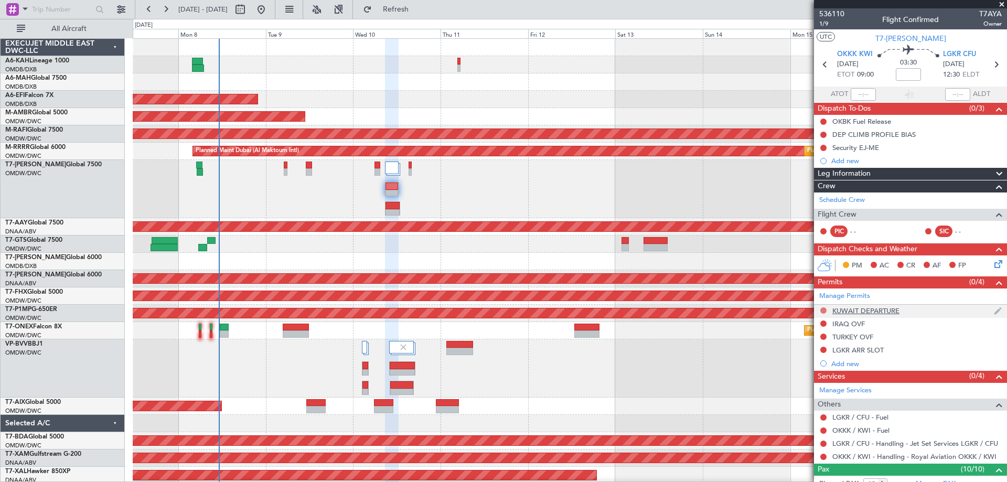
click at [825, 308] on button at bounding box center [823, 310] width 6 height 6
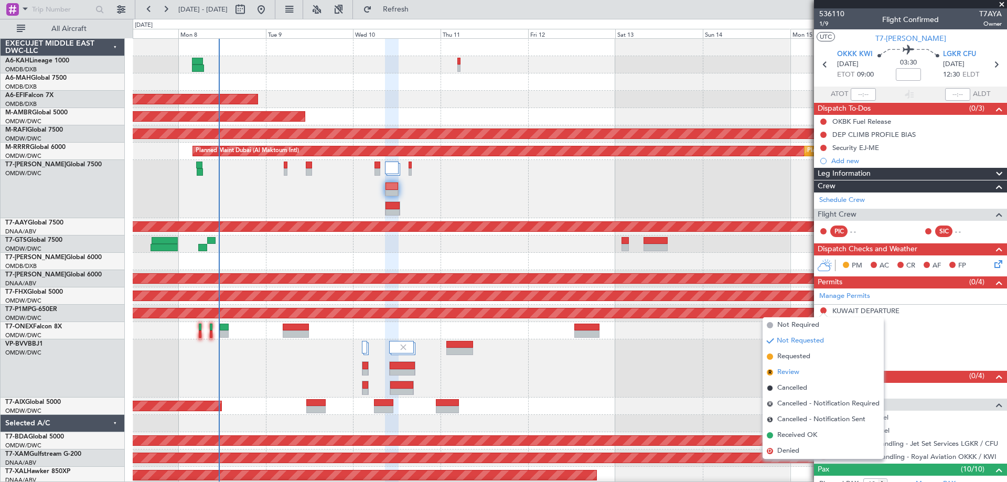
click at [798, 371] on span "Review" at bounding box center [788, 372] width 22 height 10
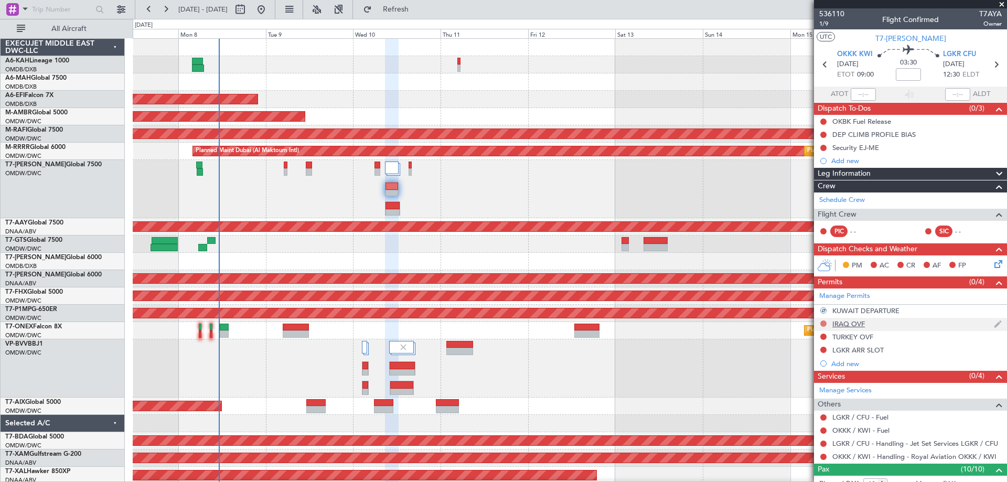
click at [821, 323] on button at bounding box center [823, 324] width 6 height 6
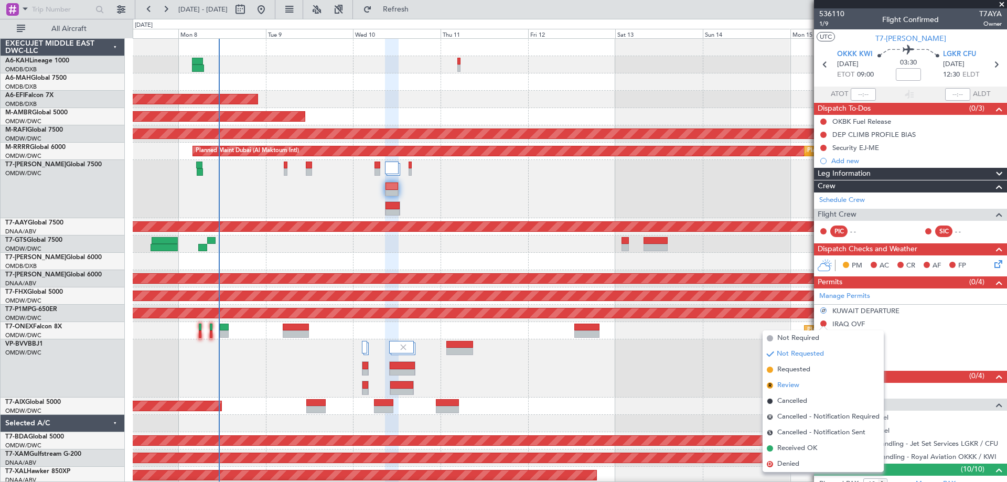
click at [792, 382] on span "Review" at bounding box center [788, 385] width 22 height 10
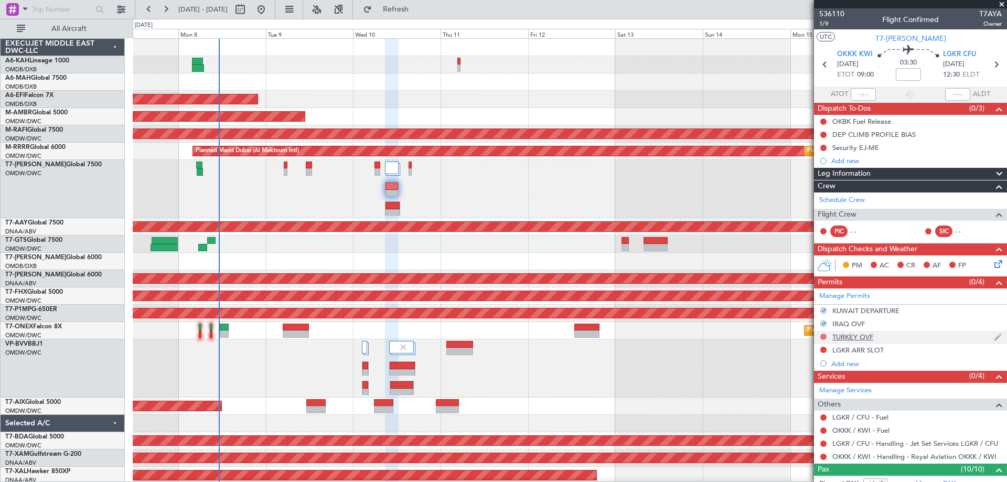
click at [823, 336] on button at bounding box center [823, 337] width 6 height 6
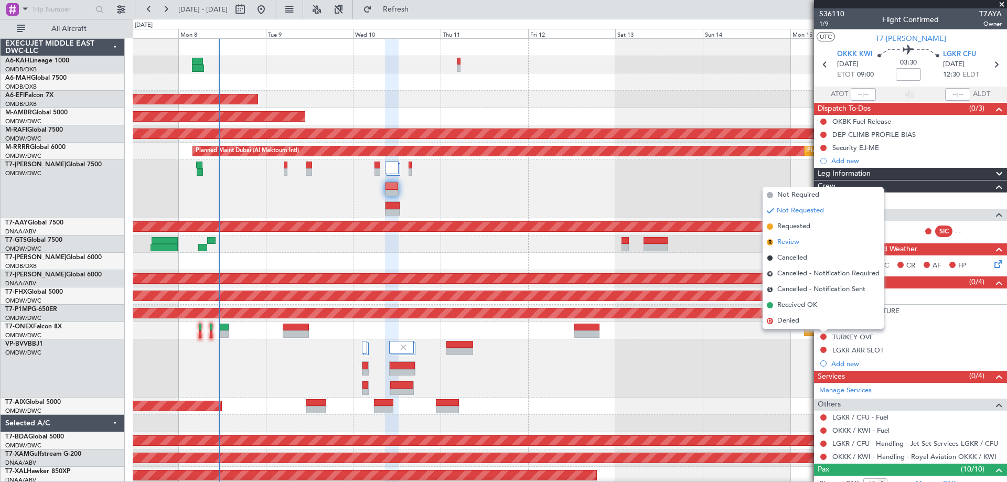
click at [788, 241] on span "Review" at bounding box center [788, 242] width 22 height 10
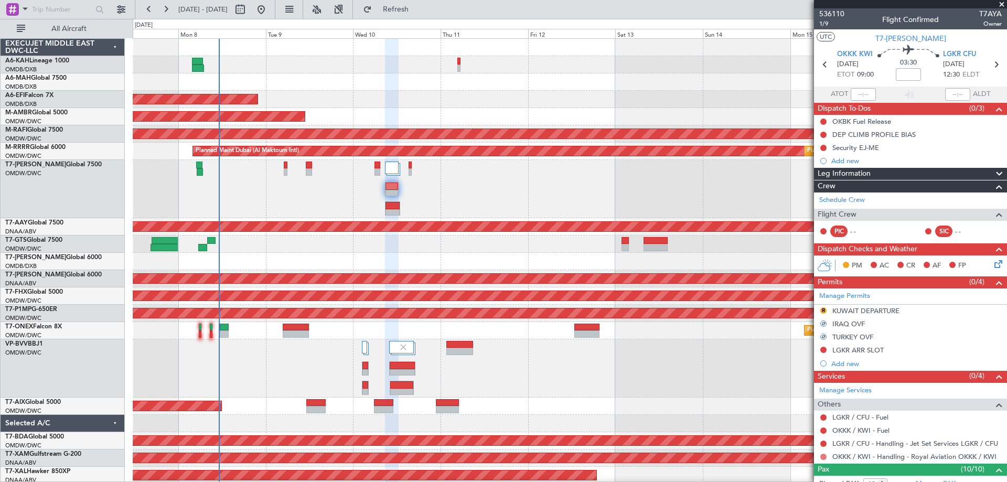
click at [821, 457] on button at bounding box center [823, 457] width 6 height 6
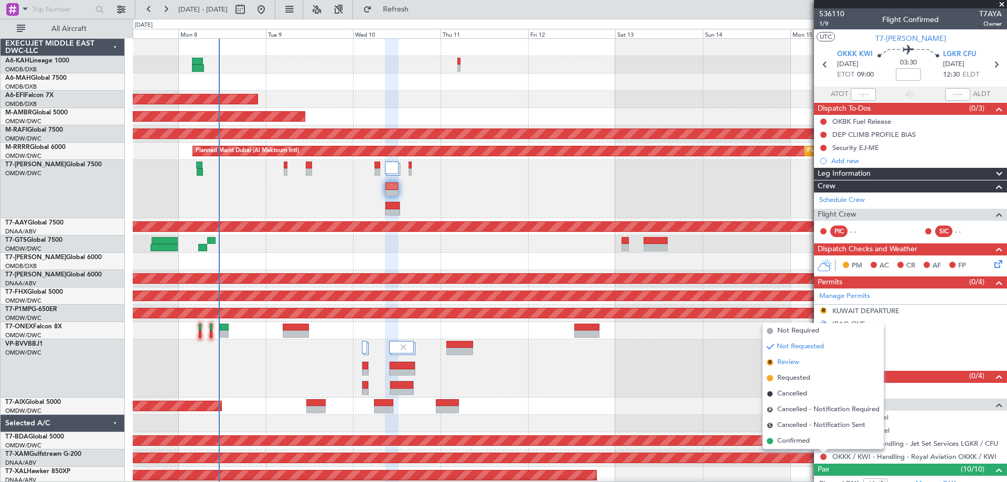
click at [798, 364] on span "Review" at bounding box center [788, 362] width 22 height 10
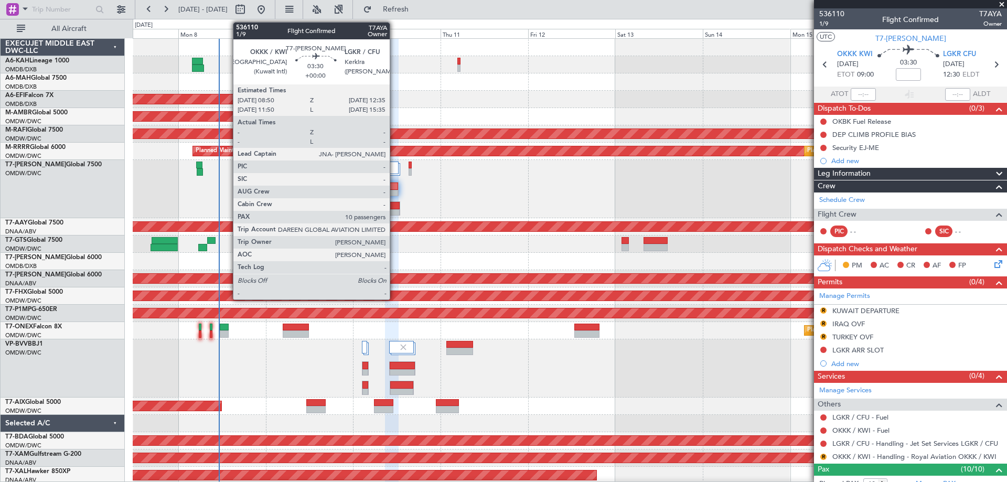
click at [395, 190] on div at bounding box center [392, 193] width 13 height 7
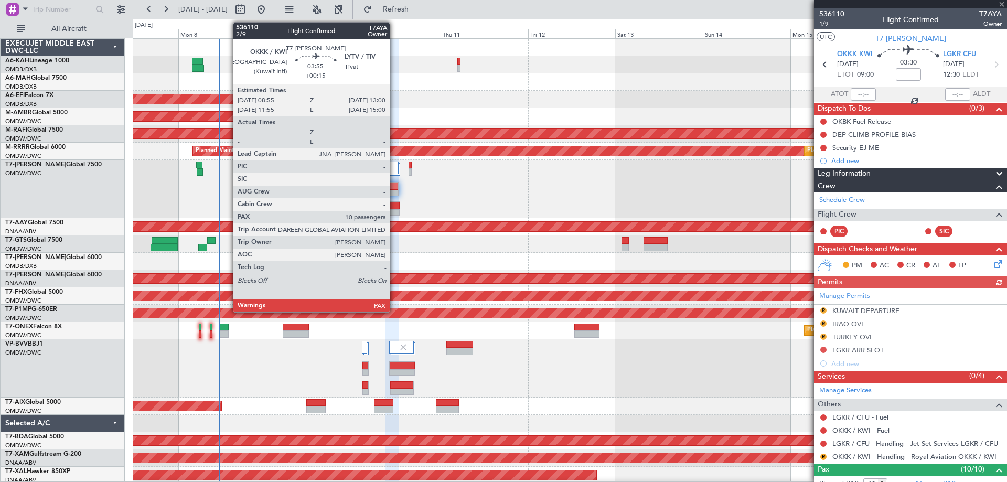
click at [395, 206] on div at bounding box center [393, 205] width 14 height 7
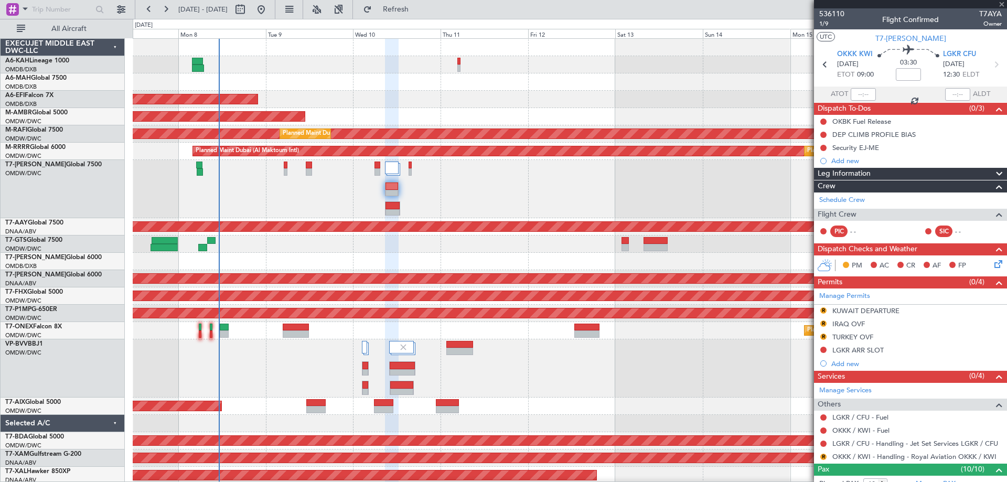
type input "+00:15"
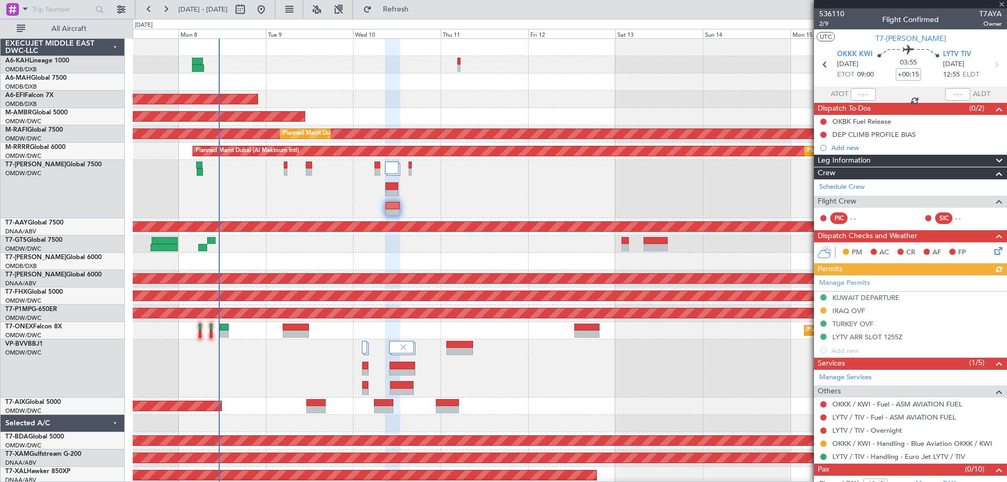
scroll to position [24, 0]
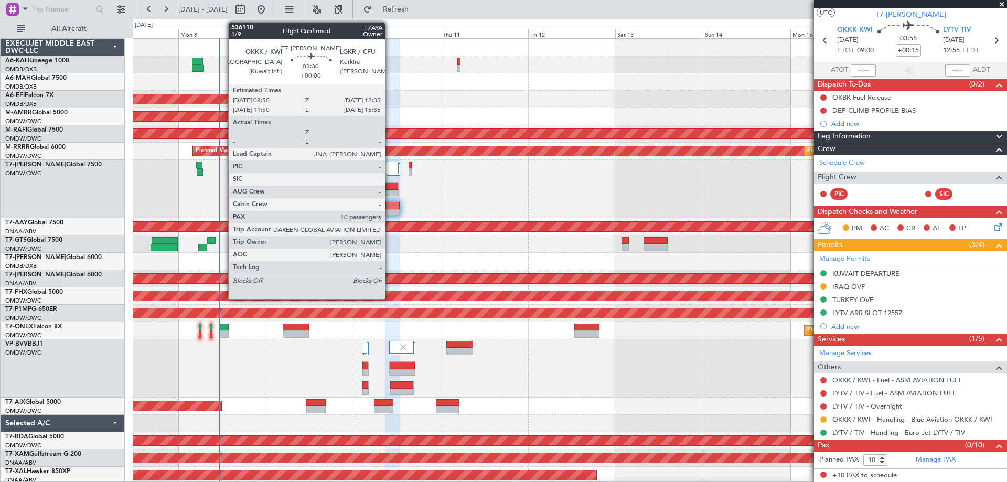
click at [390, 188] on div at bounding box center [392, 186] width 13 height 7
click at [392, 190] on div at bounding box center [392, 193] width 13 height 7
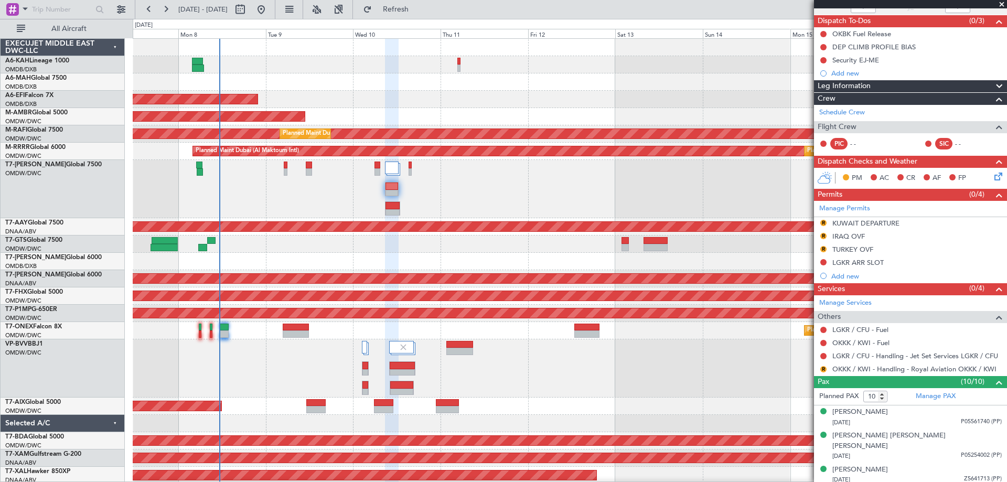
scroll to position [247, 0]
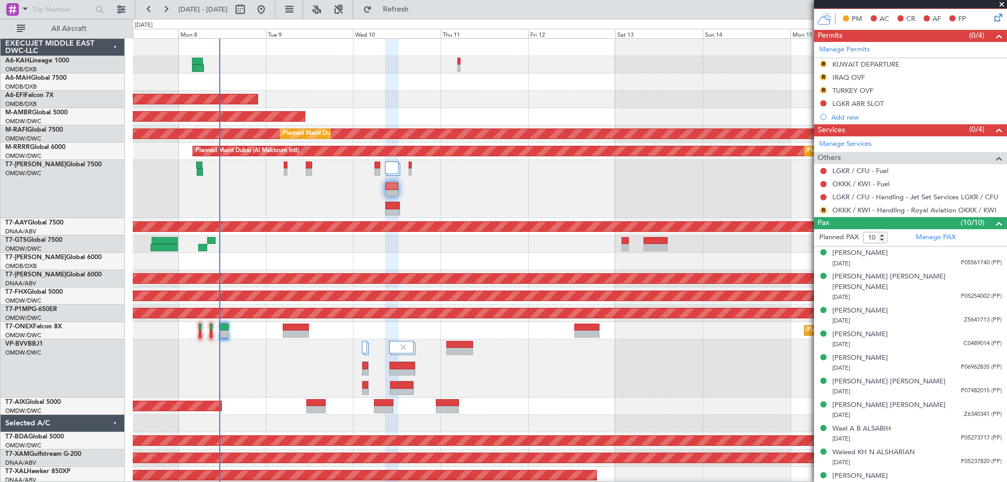
click at [433, 105] on div "Planned Maint Dubai (Al Maktoum Intl)" at bounding box center [570, 99] width 874 height 17
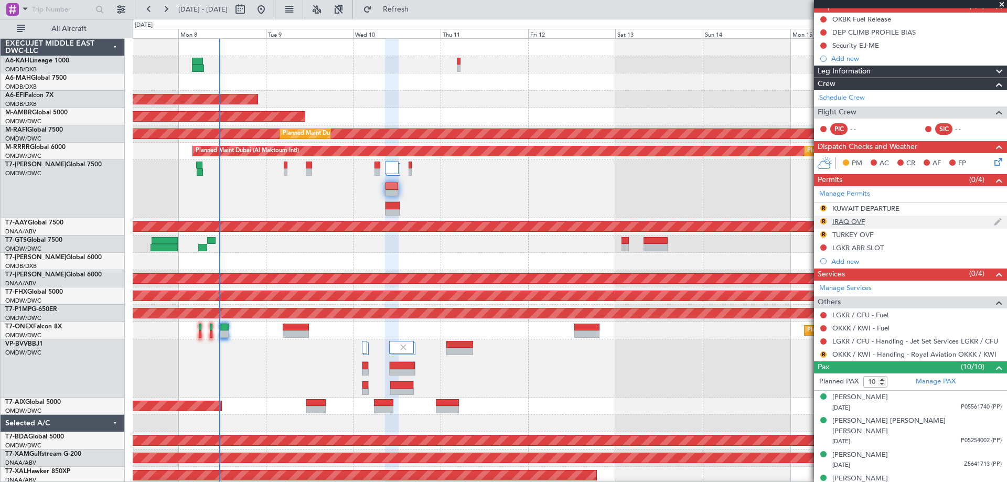
scroll to position [0, 0]
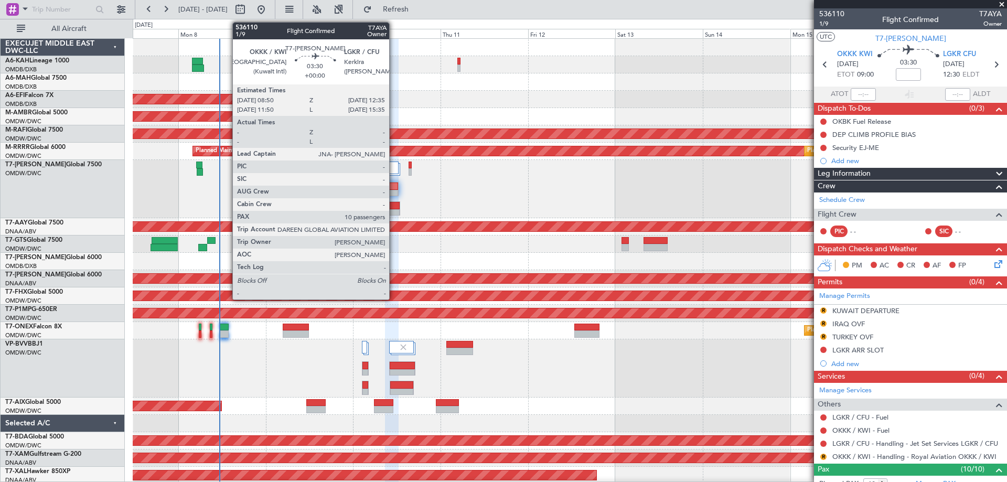
click at [394, 187] on div at bounding box center [392, 186] width 13 height 7
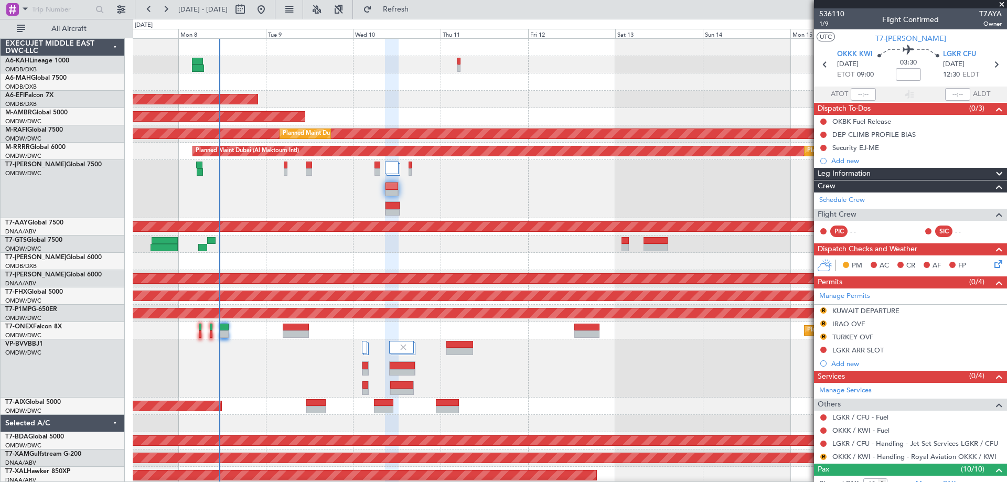
click at [1001, 4] on span at bounding box center [1002, 4] width 10 height 9
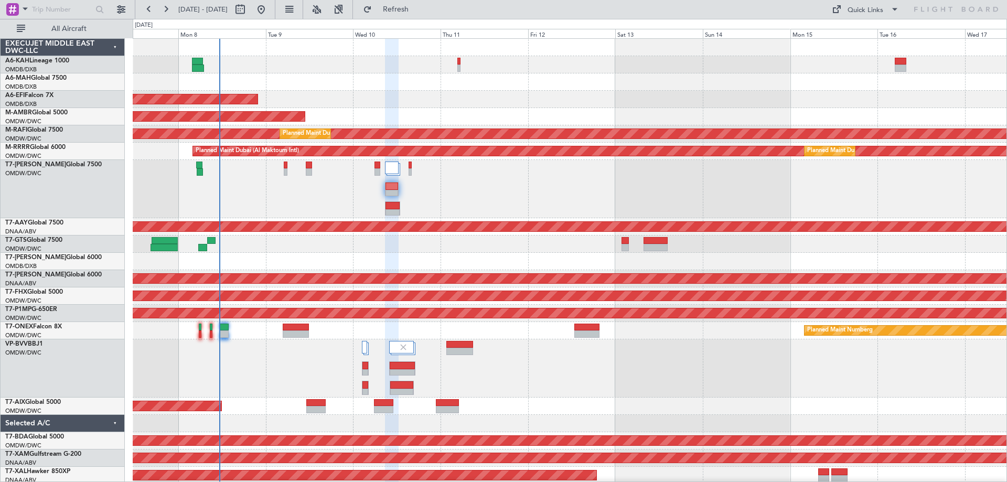
type input "0"
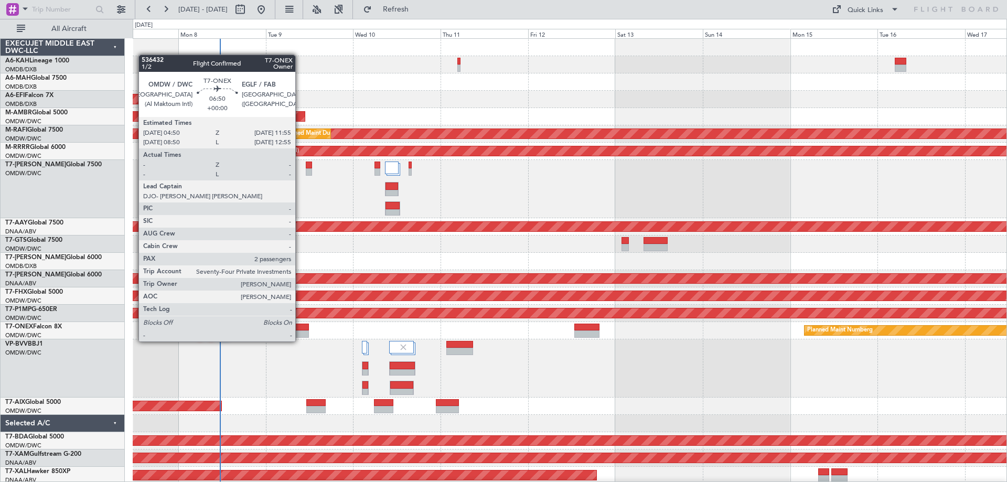
click at [300, 331] on div at bounding box center [296, 334] width 26 height 7
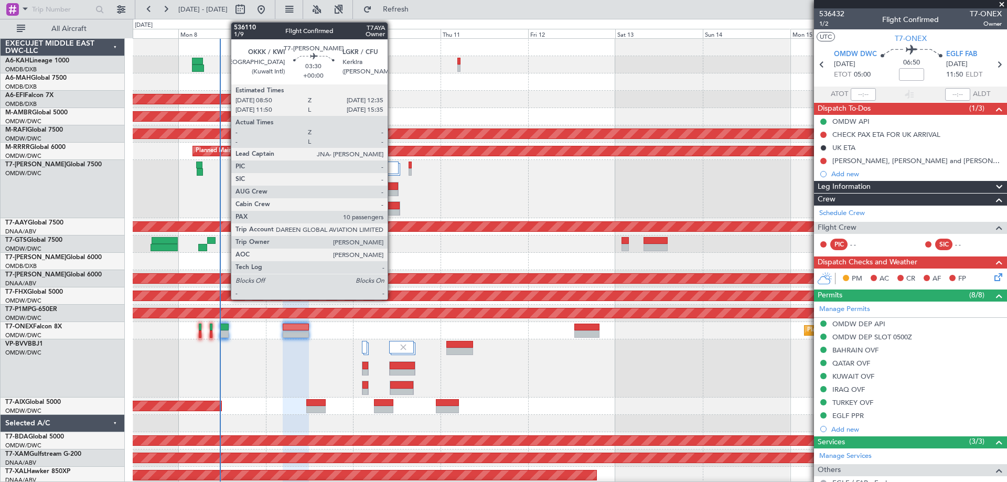
click at [392, 186] on div at bounding box center [392, 186] width 13 height 7
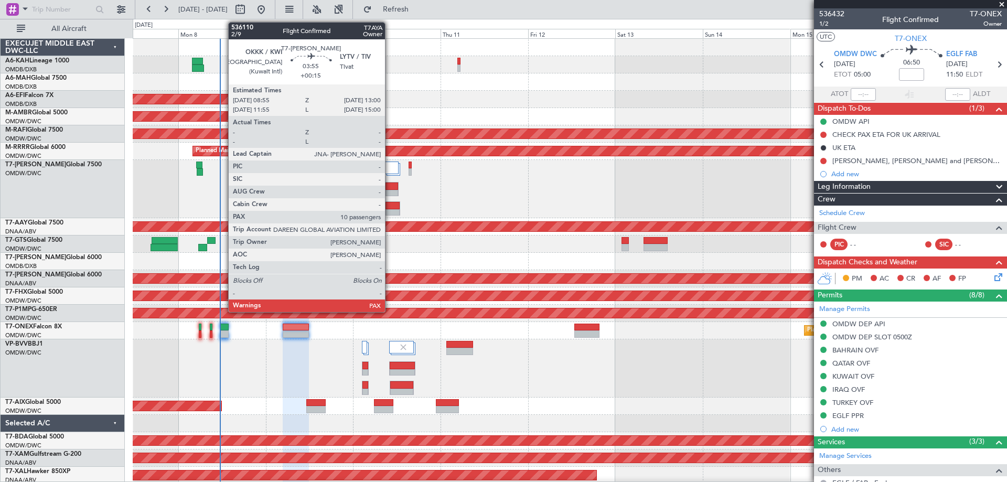
click at [390, 210] on div at bounding box center [393, 212] width 14 height 7
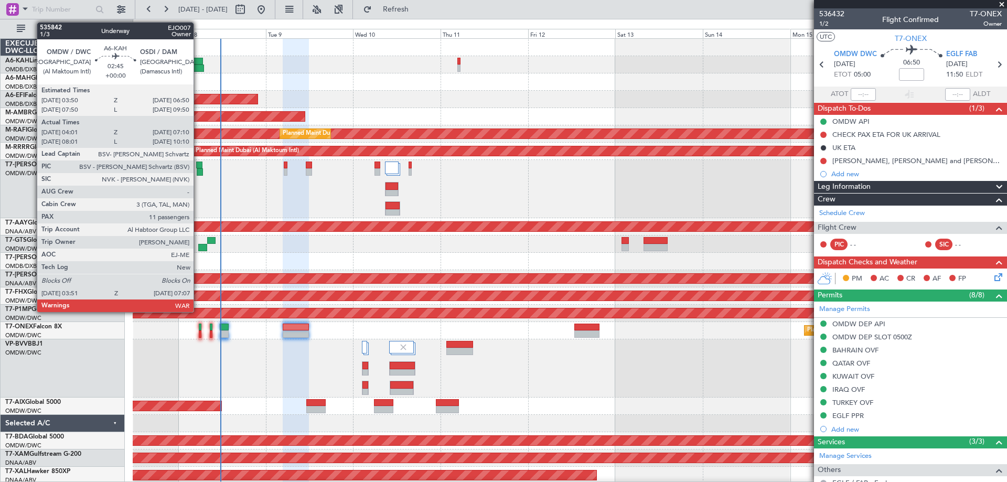
click at [198, 65] on div at bounding box center [198, 68] width 12 height 7
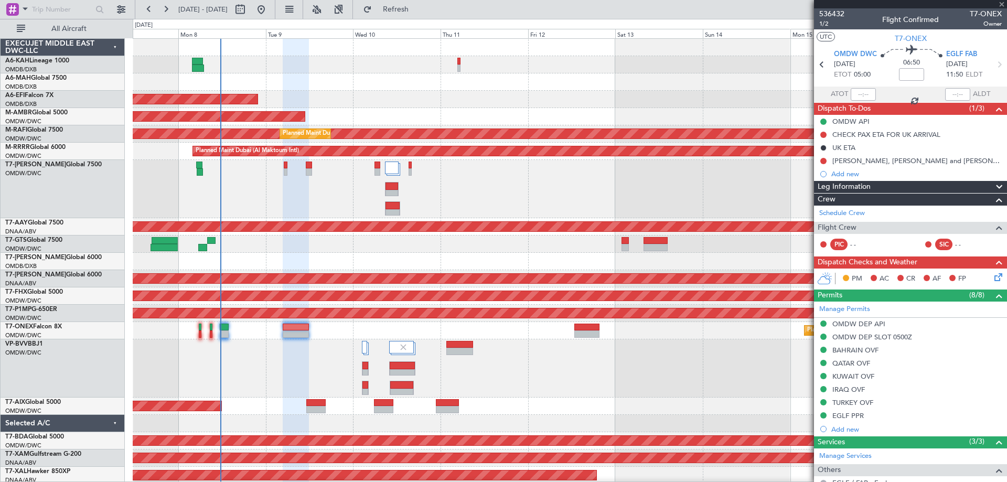
type input "04:11"
type input "07:05"
type input "11"
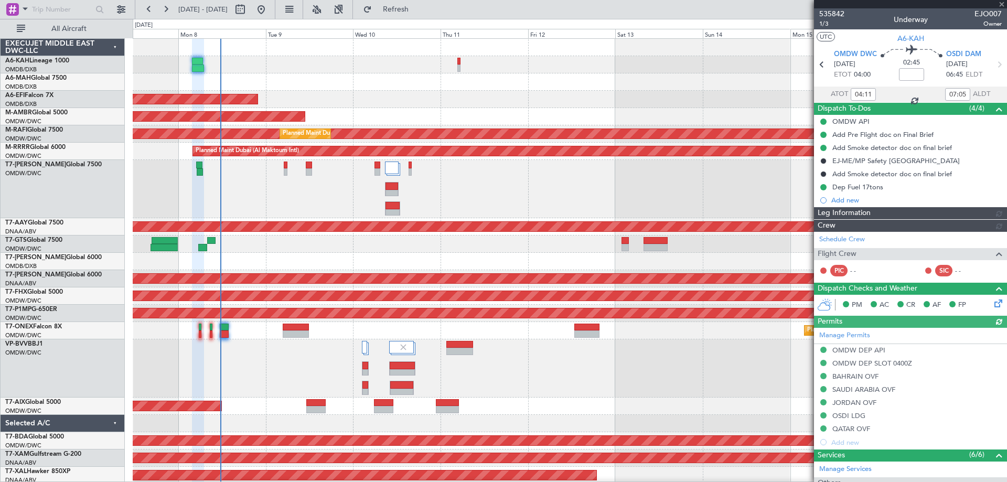
type input "Dherander Fithani (DHF)"
type input "7141"
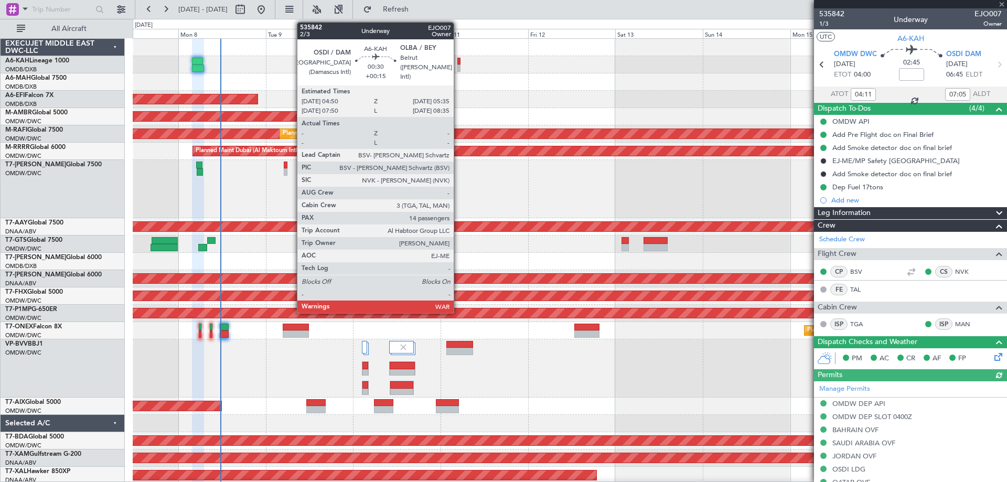
click at [459, 70] on div at bounding box center [458, 68] width 3 height 7
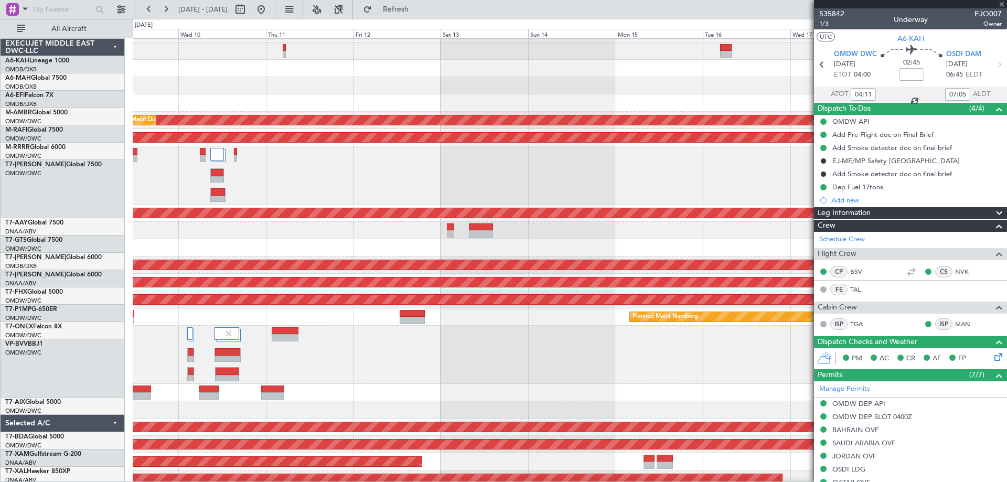
type input "+00:15"
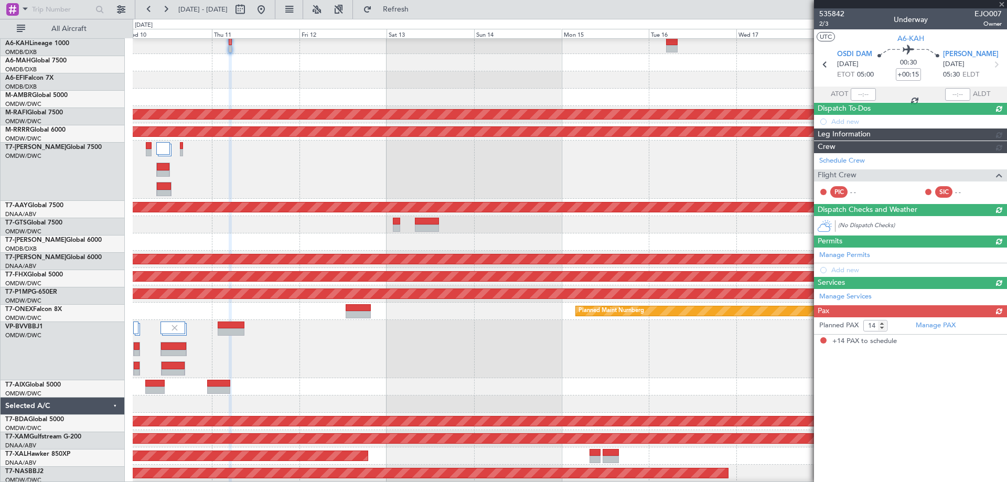
scroll to position [19, 0]
click at [383, 58] on div at bounding box center [570, 62] width 874 height 17
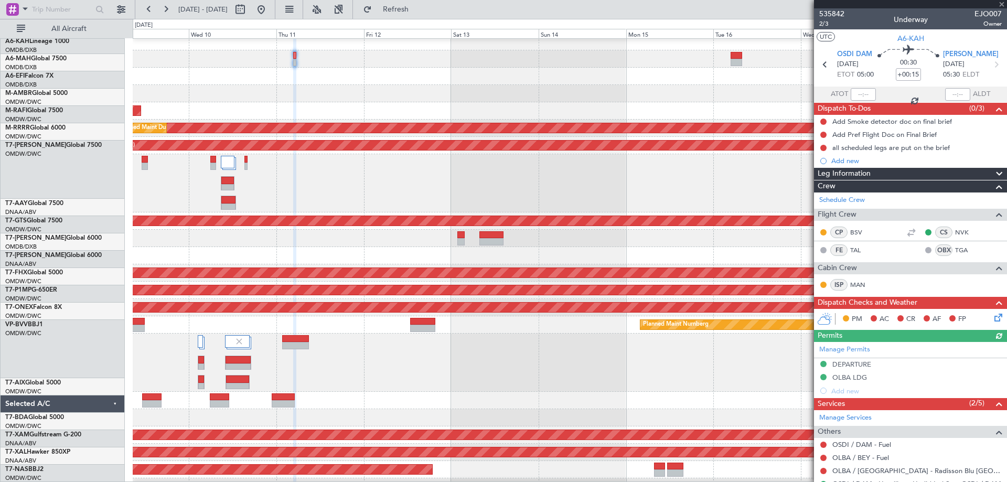
scroll to position [0, 0]
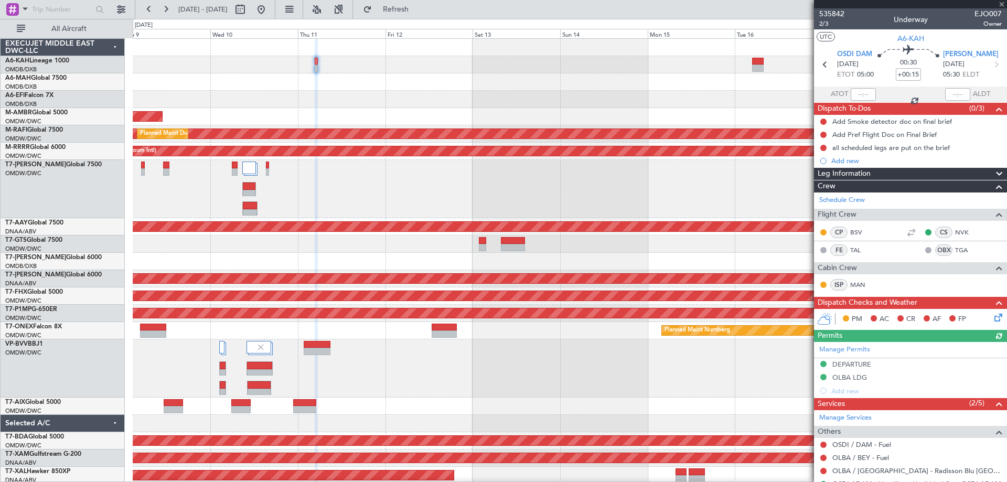
click at [659, 103] on div "Planned Maint Dubai (Al Maktoum Intl)" at bounding box center [570, 99] width 874 height 17
click at [1001, 4] on div at bounding box center [910, 4] width 193 height 8
click at [1000, 3] on span at bounding box center [1002, 4] width 10 height 9
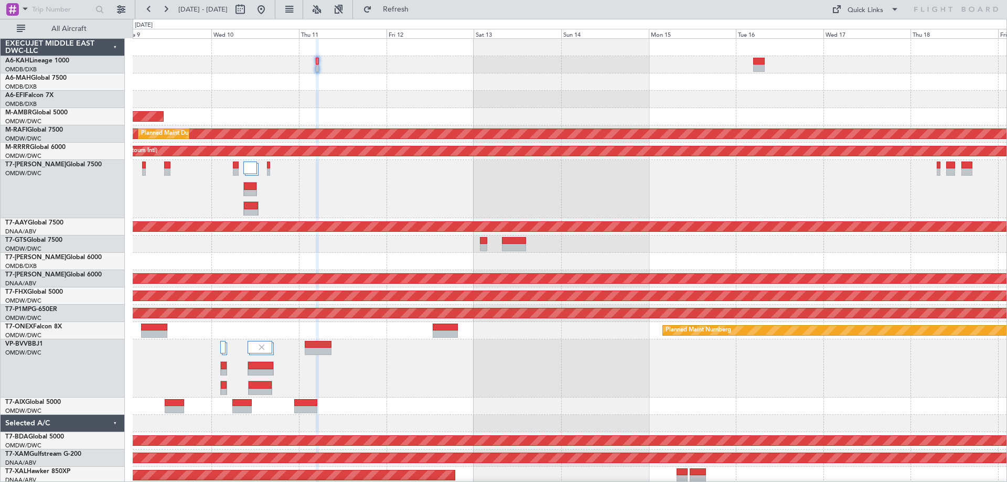
type input "0"
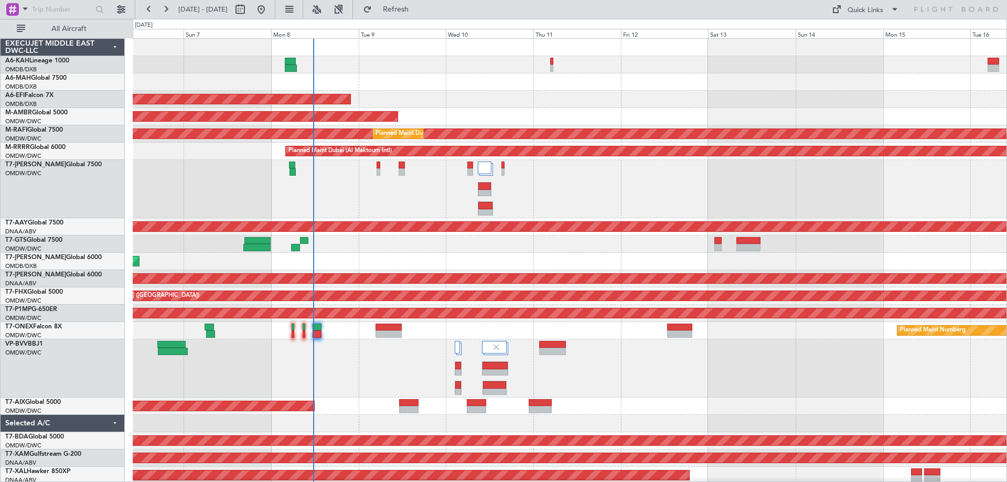
scroll to position [1, 0]
click at [662, 108] on div "AOG Maint Dubai (Al Maktoum Intl)" at bounding box center [570, 116] width 874 height 17
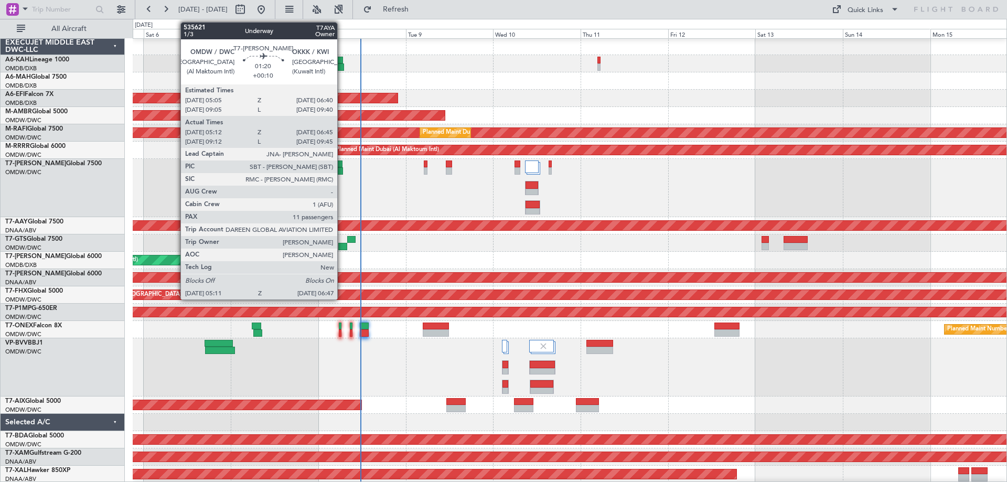
click at [342, 168] on div at bounding box center [340, 170] width 6 height 7
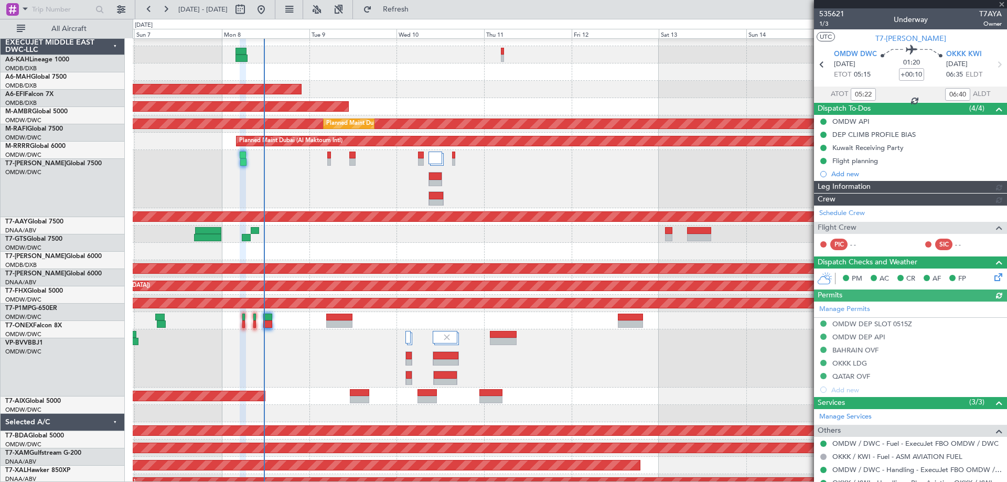
scroll to position [10, 0]
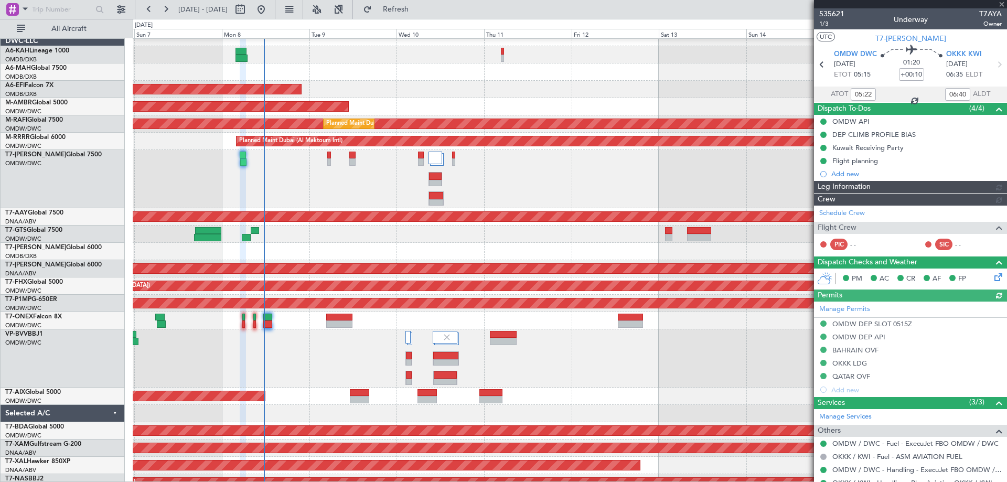
click at [323, 180] on div at bounding box center [570, 179] width 874 height 58
type input "Dherander Fithani (DHF)"
type input "7120"
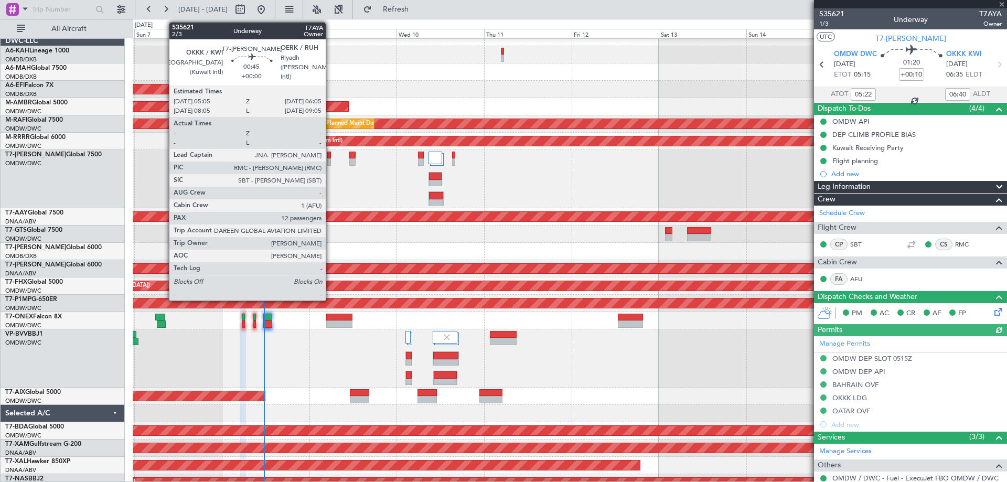
click at [331, 161] on div at bounding box center [329, 161] width 4 height 7
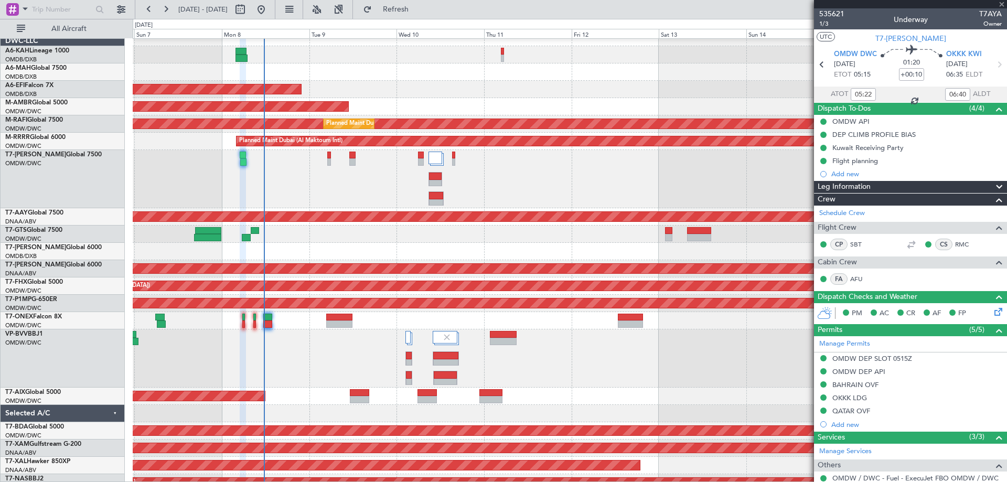
type input "12"
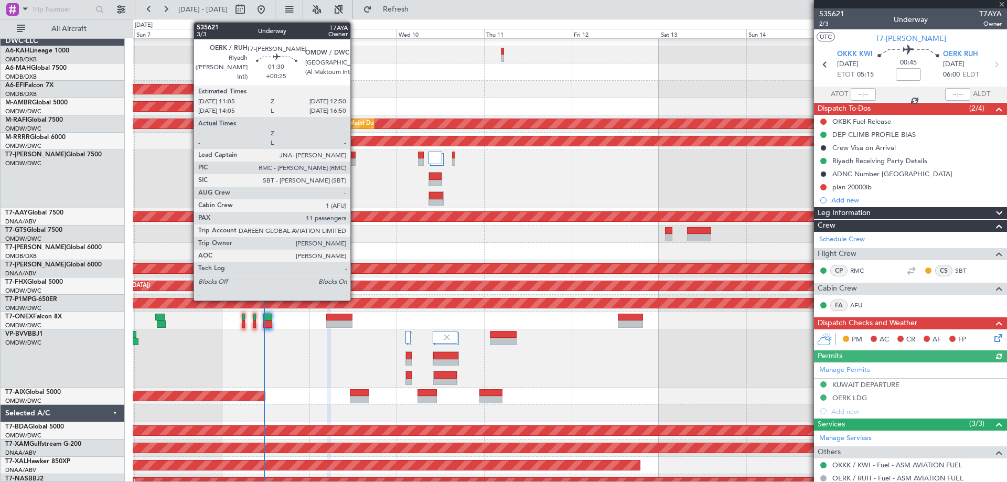
click at [355, 161] on div at bounding box center [352, 161] width 7 height 7
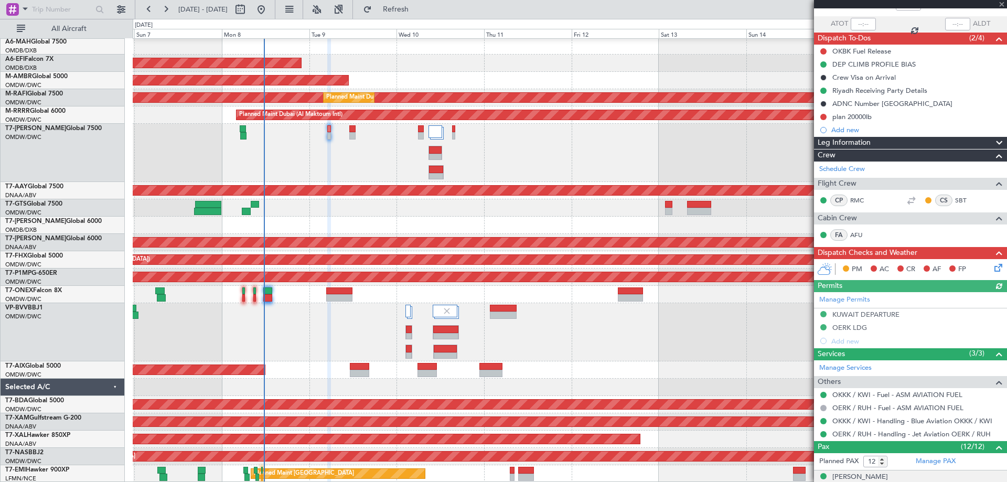
scroll to position [262, 0]
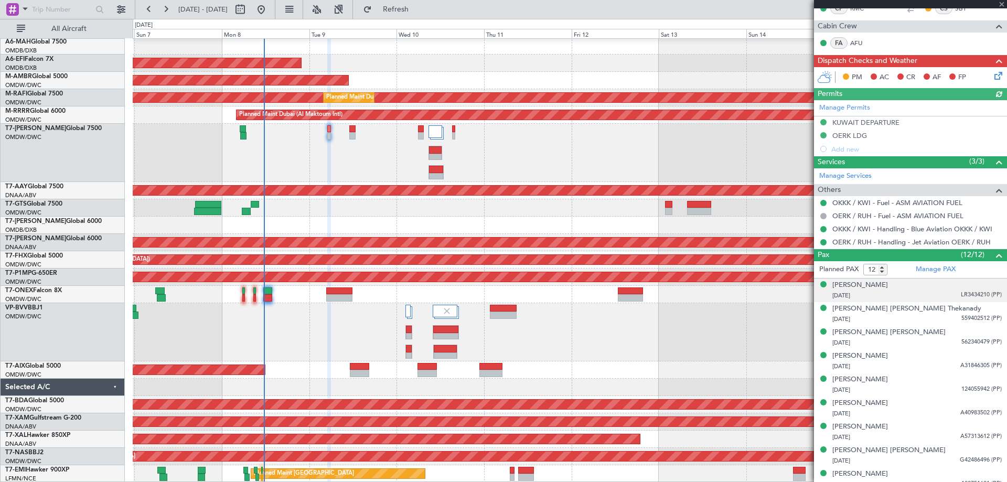
type input "+00:25"
type input "11"
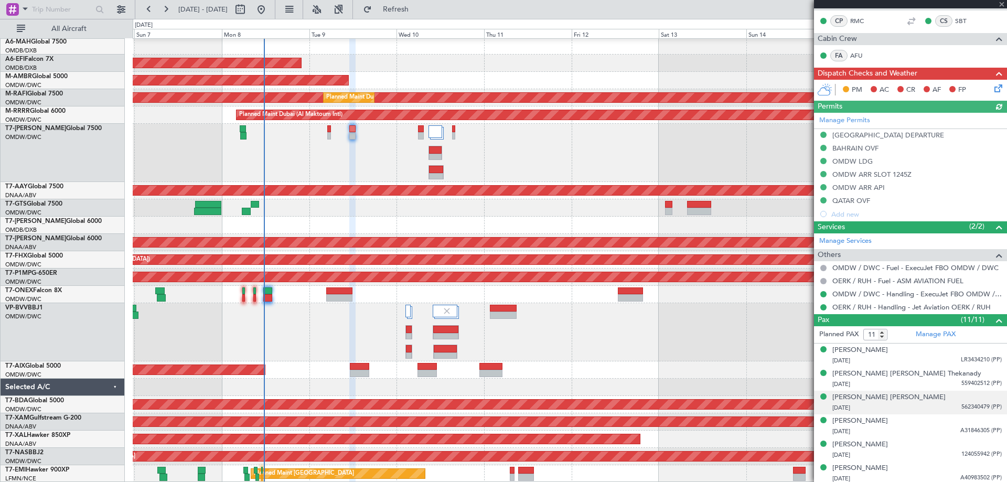
scroll to position [318, 0]
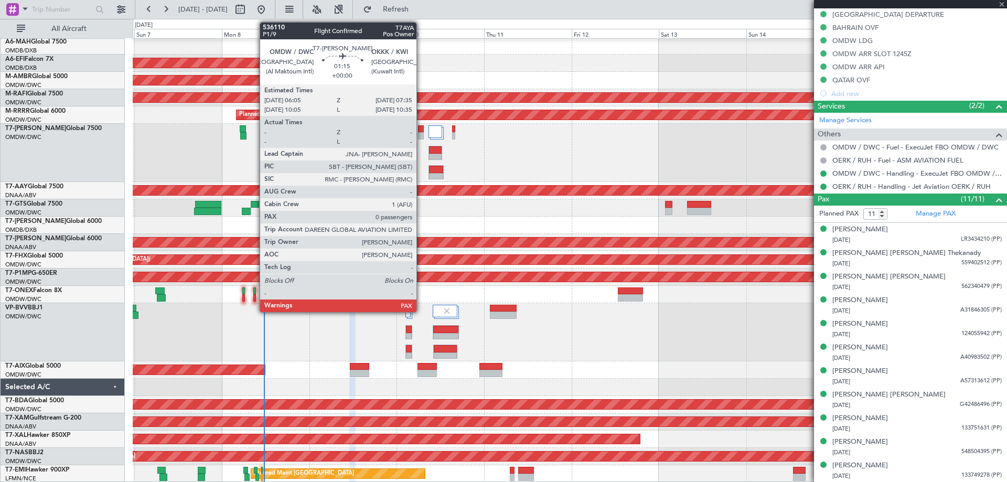
click at [419, 137] on div at bounding box center [421, 135] width 6 height 7
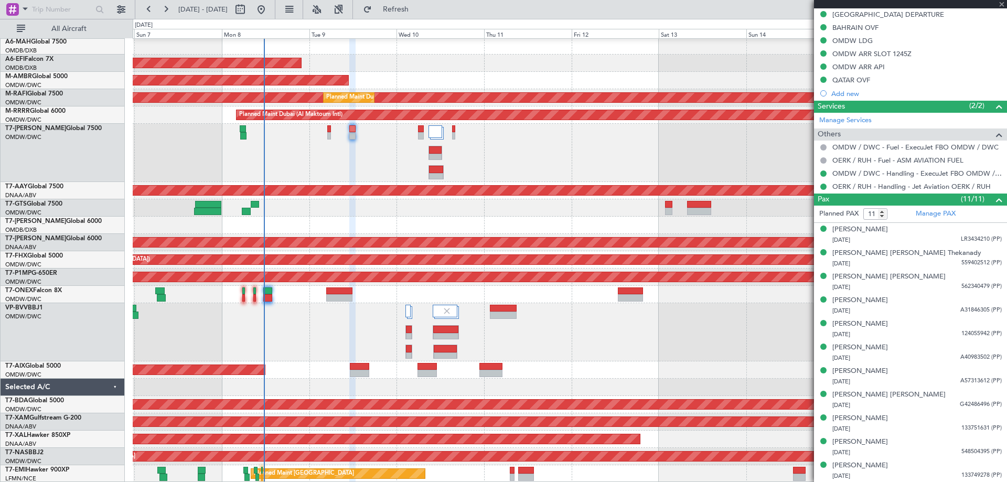
type input "0"
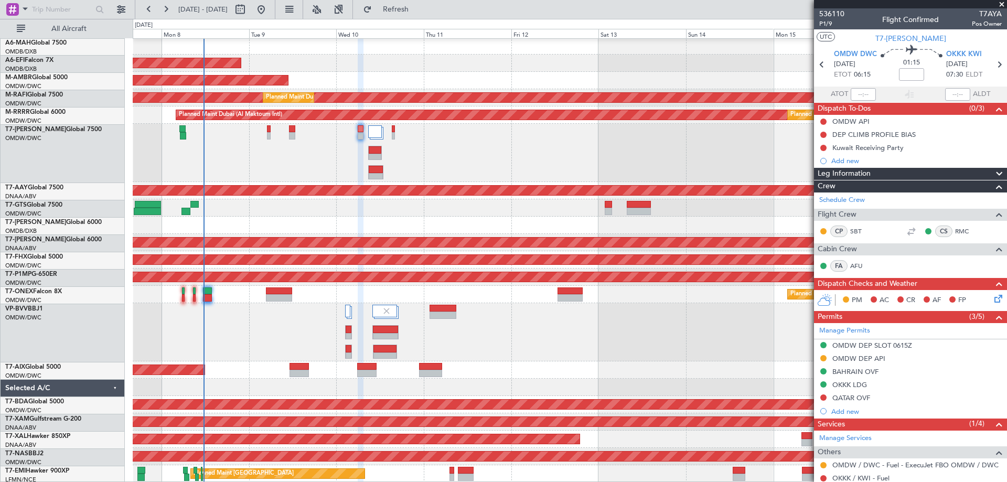
scroll to position [36, 0]
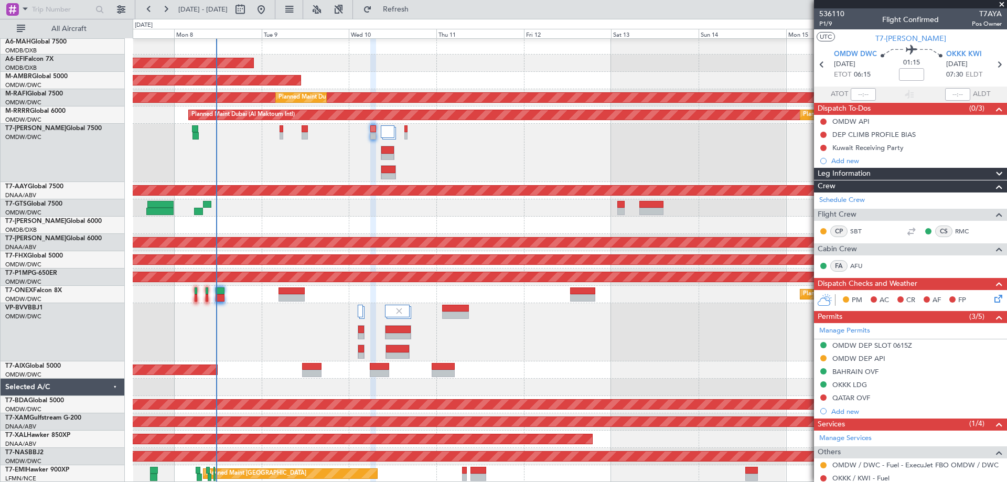
click at [495, 147] on div at bounding box center [570, 153] width 874 height 58
click at [418, 164] on div at bounding box center [570, 153] width 874 height 58
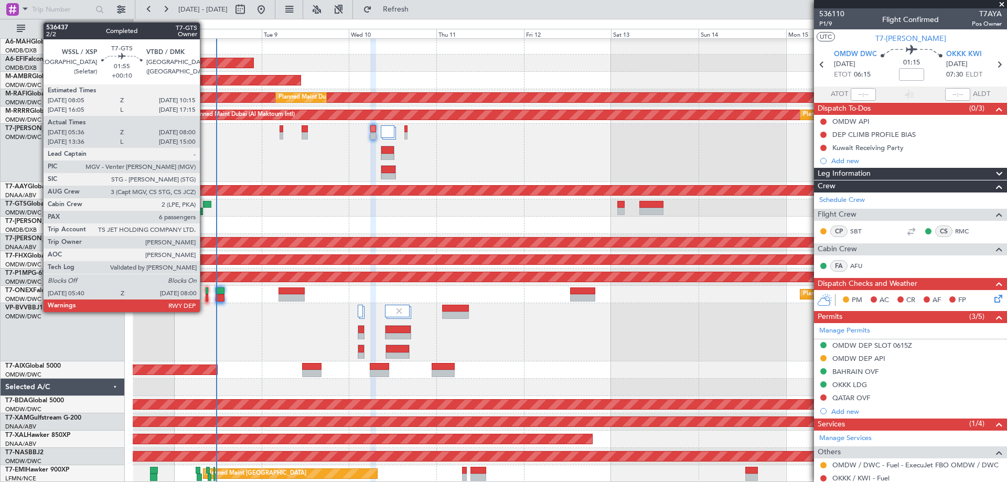
click at [205, 205] on div at bounding box center [207, 204] width 8 height 7
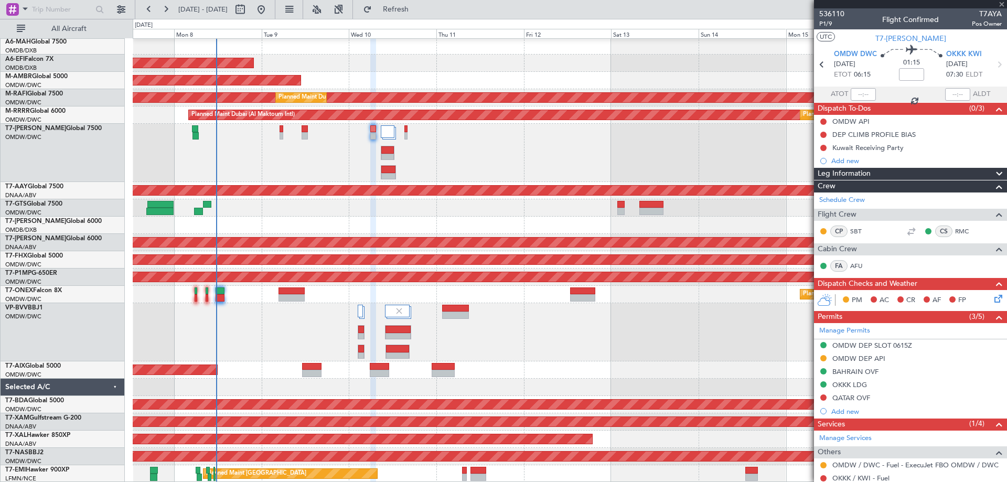
type input "+00:10"
type input "05:46"
type input "07:55"
type input "6"
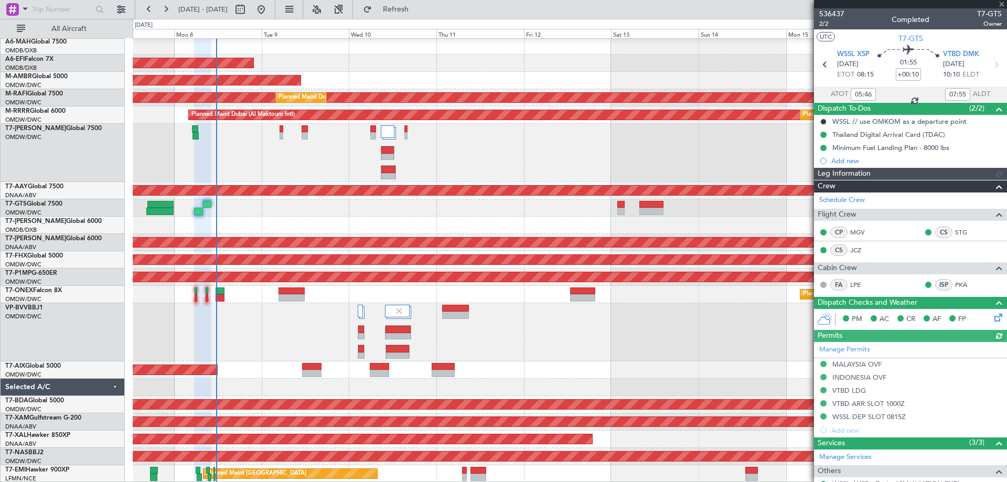
type input "Dherander Fithani (DHF)"
type input "7232"
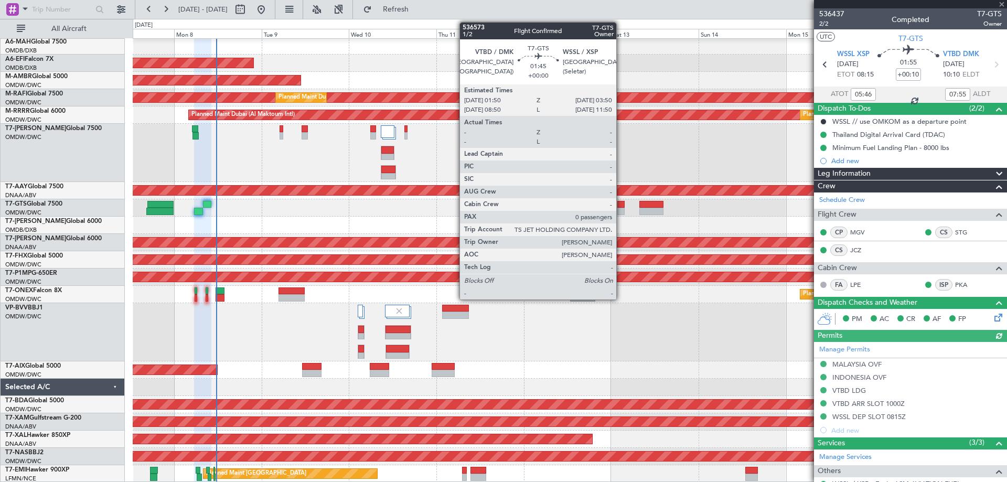
click at [621, 209] on div at bounding box center [620, 211] width 7 height 7
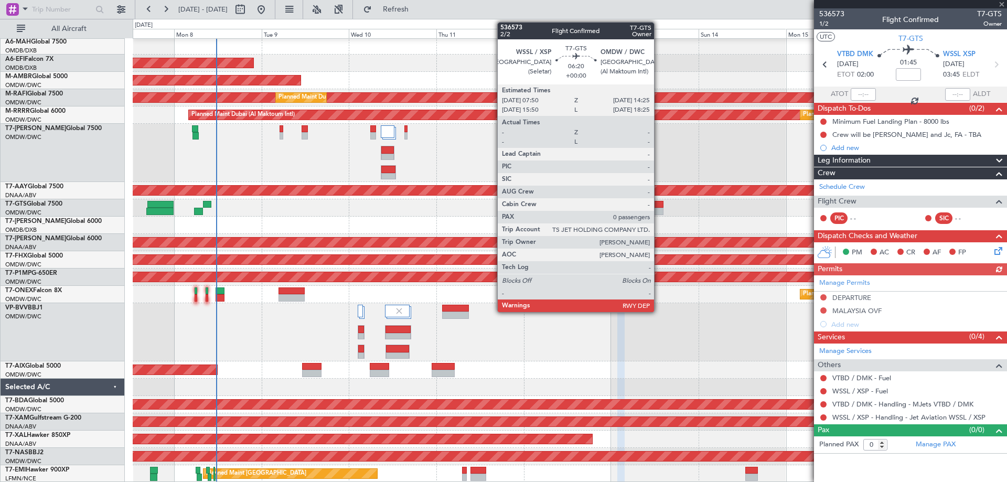
click at [659, 210] on div at bounding box center [651, 211] width 24 height 7
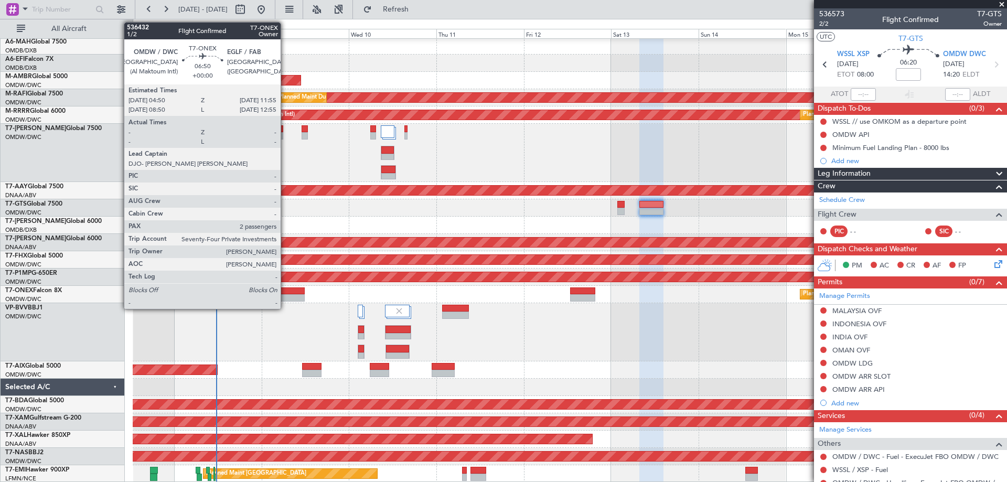
click at [285, 294] on div at bounding box center [292, 290] width 26 height 7
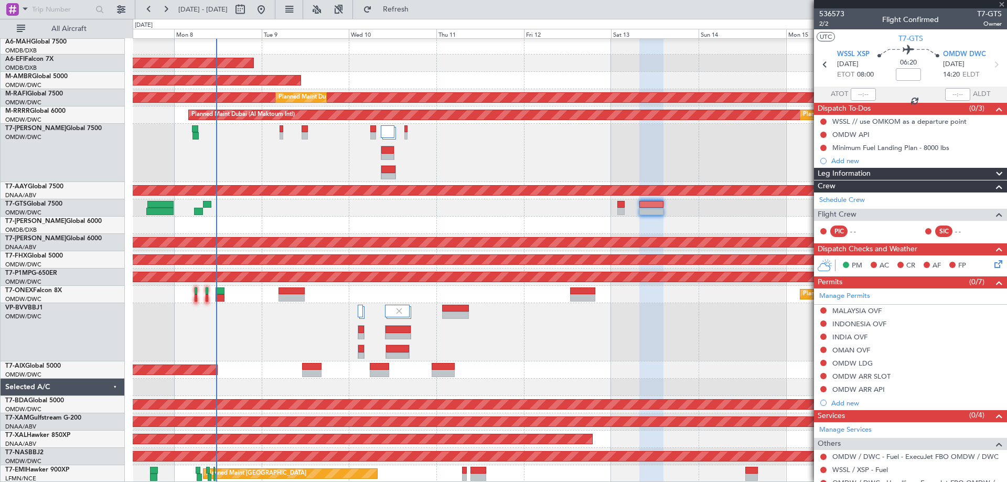
type input "2"
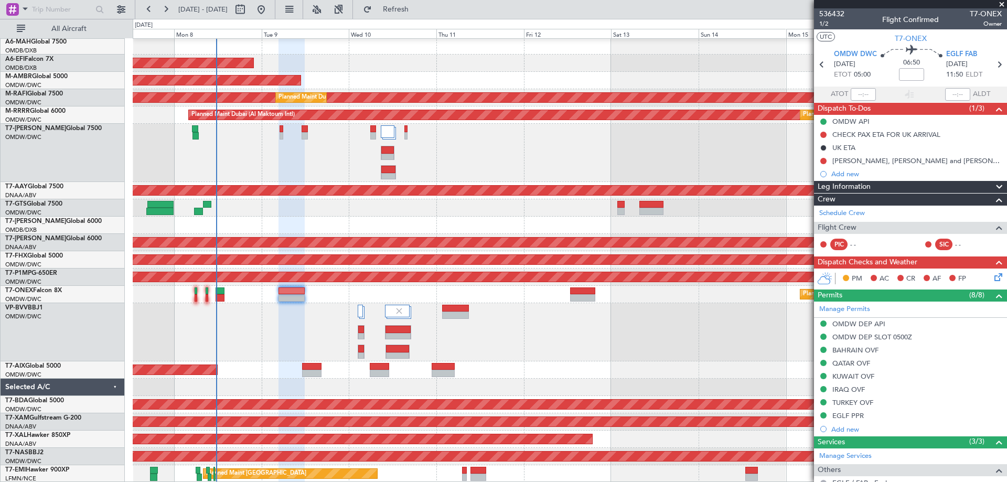
scroll to position [123, 0]
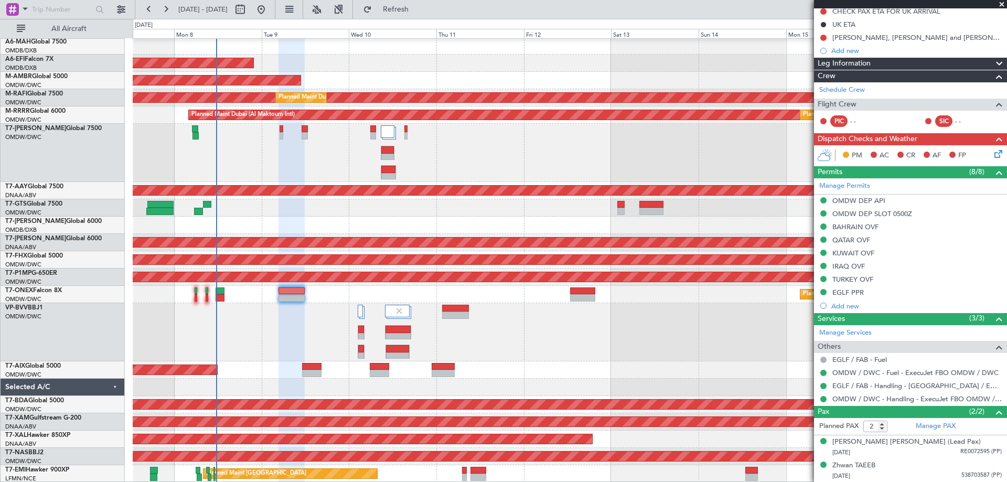
click at [387, 293] on div "Planned Maint Nurnberg" at bounding box center [570, 294] width 874 height 17
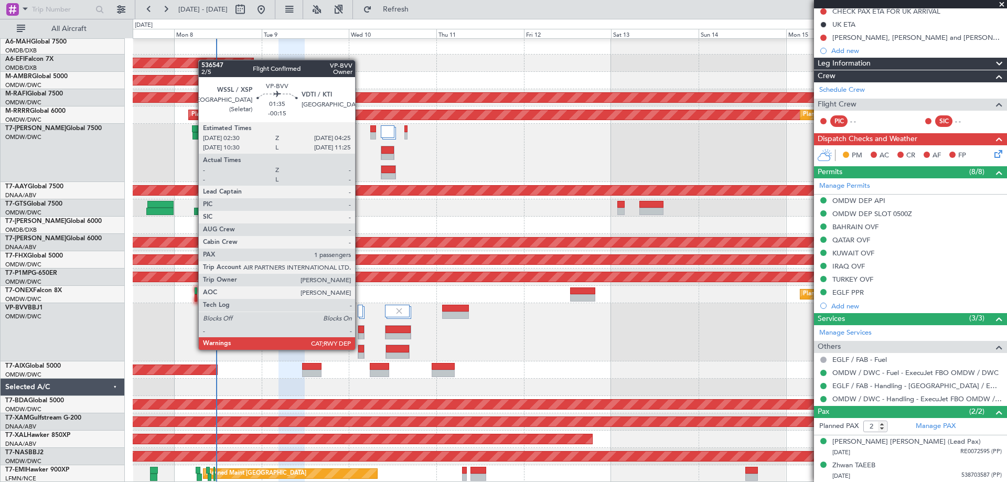
click at [360, 350] on div at bounding box center [361, 348] width 6 height 7
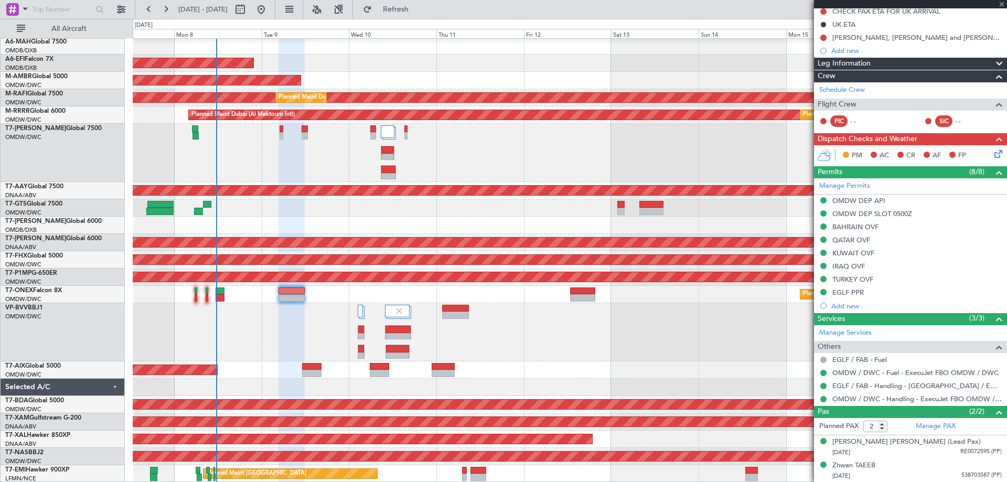
type input "-00:15"
type input "1"
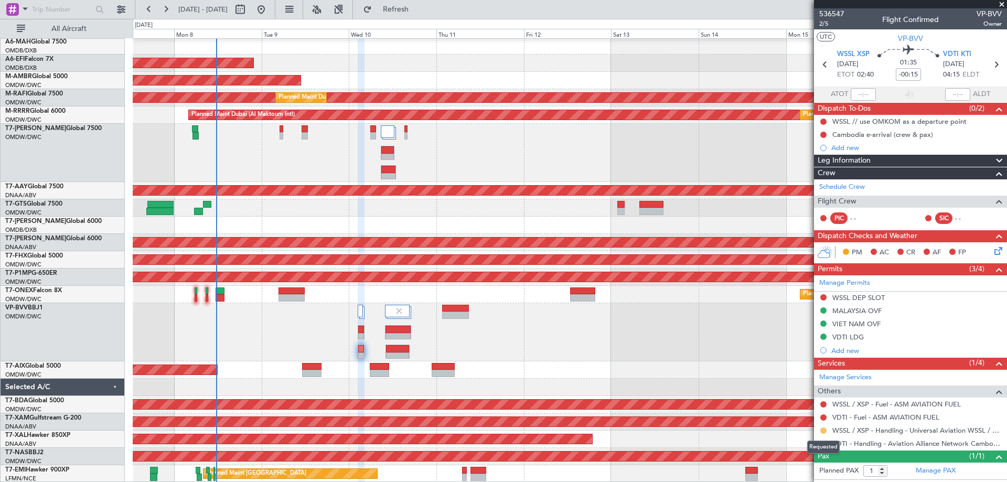
click at [822, 430] on button at bounding box center [823, 431] width 6 height 6
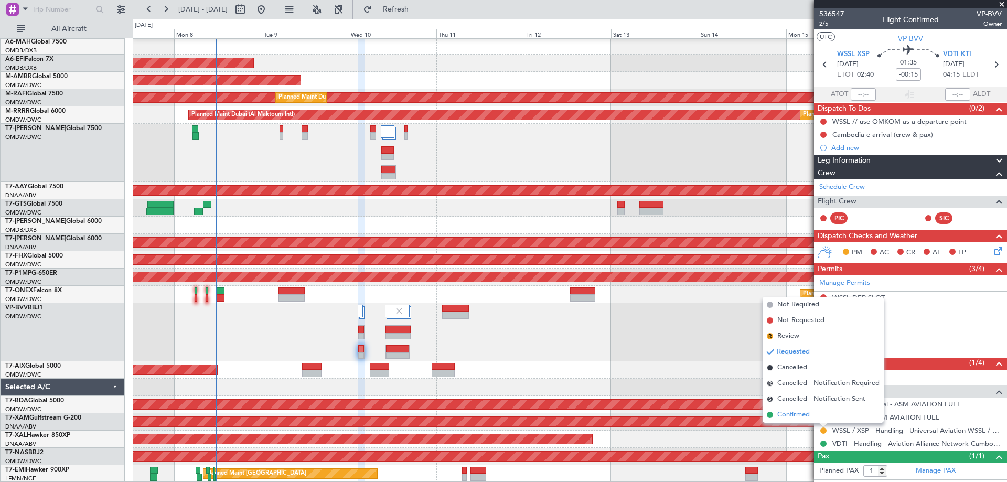
click at [806, 413] on span "Confirmed" at bounding box center [793, 415] width 33 height 10
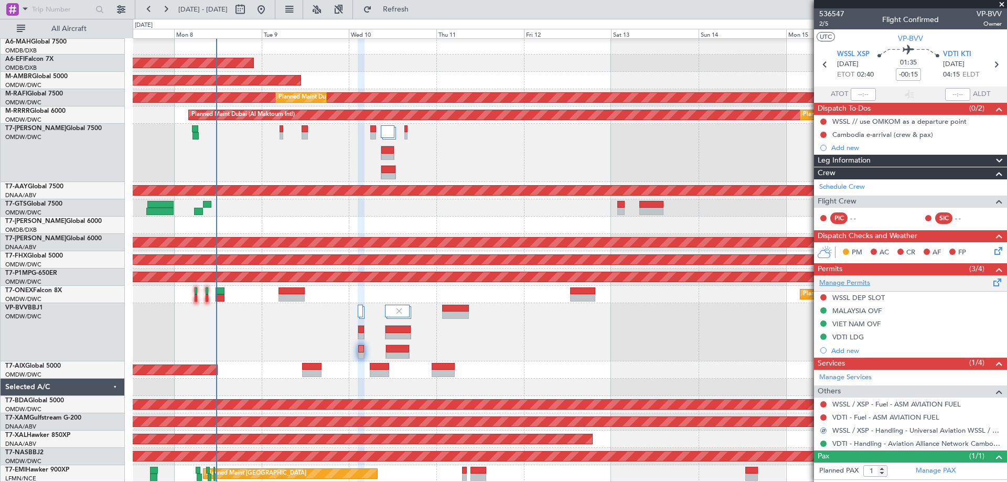
click at [839, 284] on link "Manage Permits" at bounding box center [844, 283] width 51 height 10
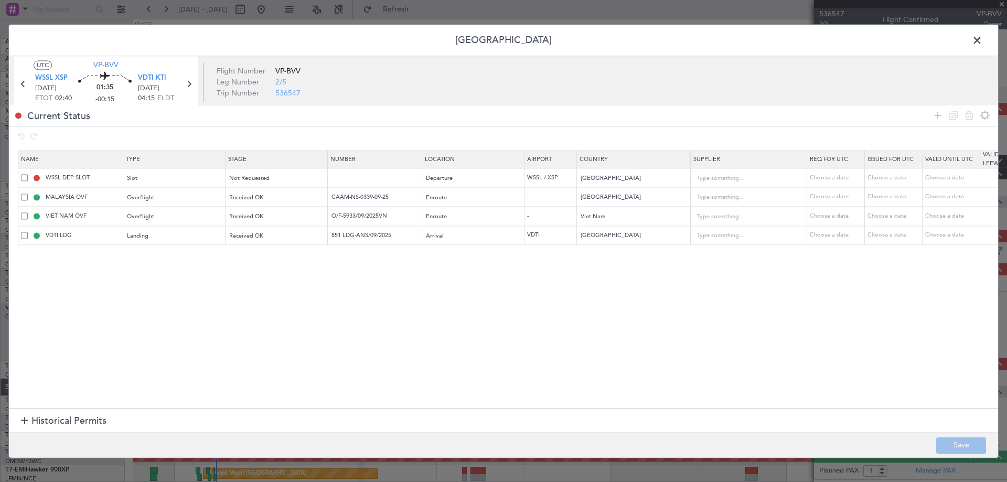
click at [23, 174] on div "WSSL DEP SLOT" at bounding box center [72, 178] width 102 height 9
click at [23, 175] on span at bounding box center [24, 178] width 7 height 7
click at [28, 175] on input "checkbox" at bounding box center [28, 175] width 0 height 0
click at [967, 113] on icon at bounding box center [969, 115] width 13 height 13
type input "MALAYSIA OVF"
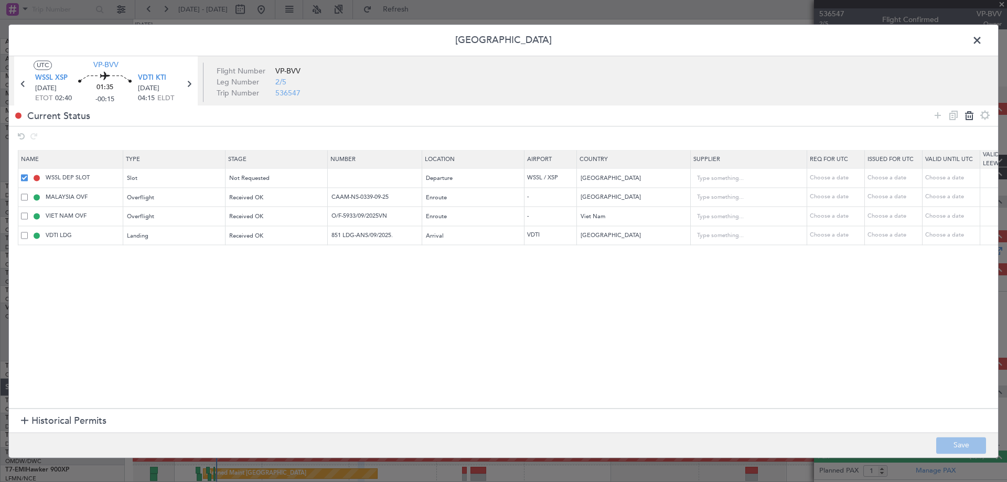
type input "CAAM-NS-0339-09-25"
type input "[GEOGRAPHIC_DATA]"
type input "VIET NAM OVF"
type input "O/F-5933/09/2025VN"
type input "Viet Nam"
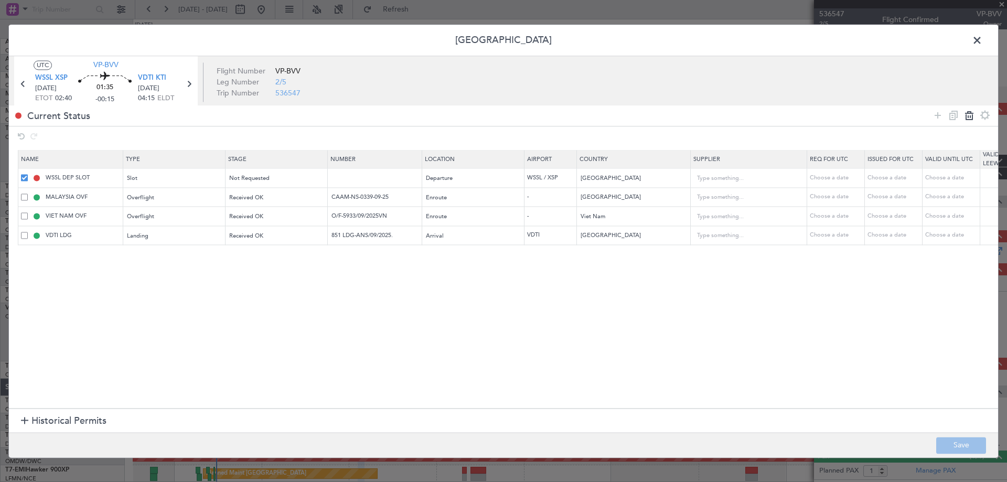
type input "VDTI LDG"
type input "851 LDG-ANS/09/2025."
type input "[GEOGRAPHIC_DATA]"
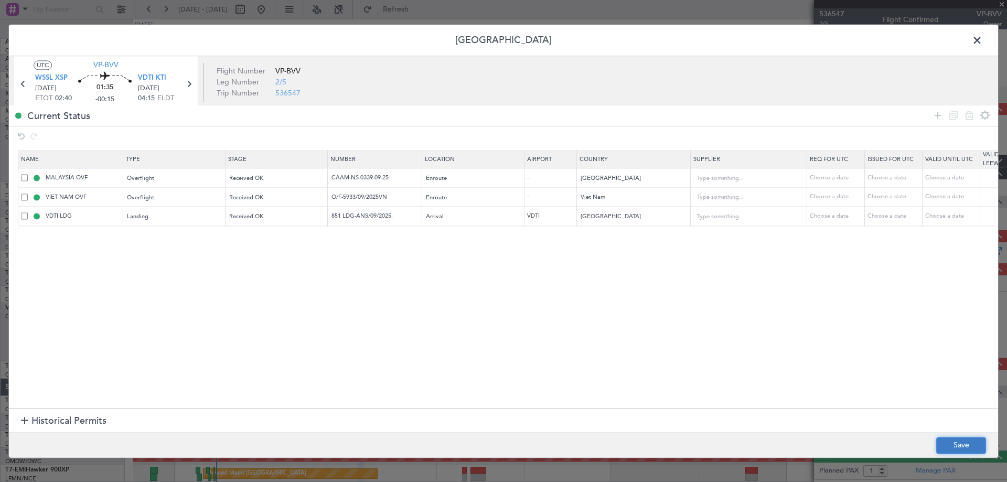
click at [967, 441] on button "Save" at bounding box center [961, 445] width 50 height 17
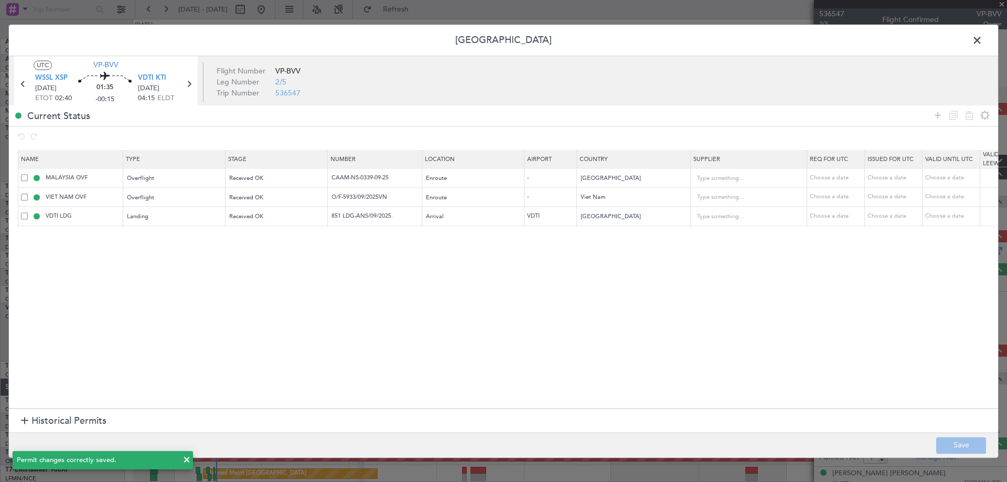
click at [983, 39] on span at bounding box center [983, 43] width 0 height 21
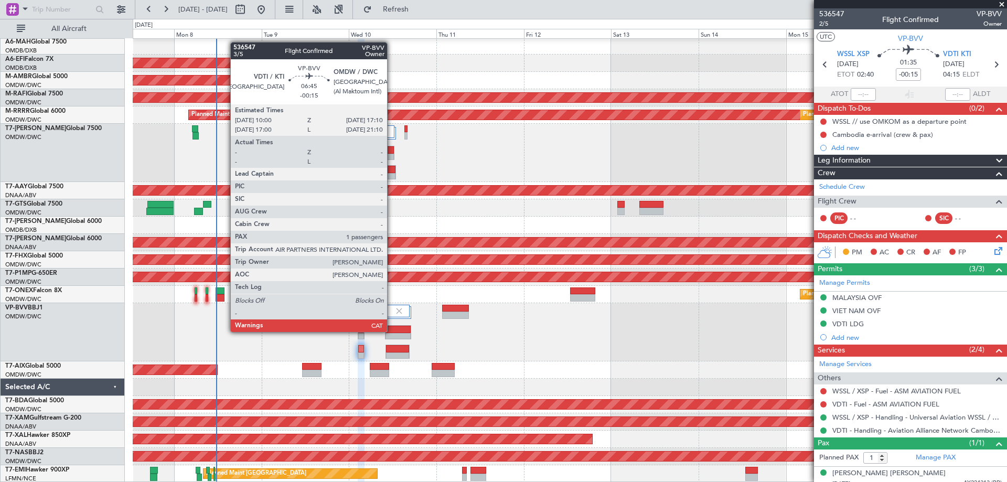
click at [391, 331] on div at bounding box center [398, 329] width 25 height 7
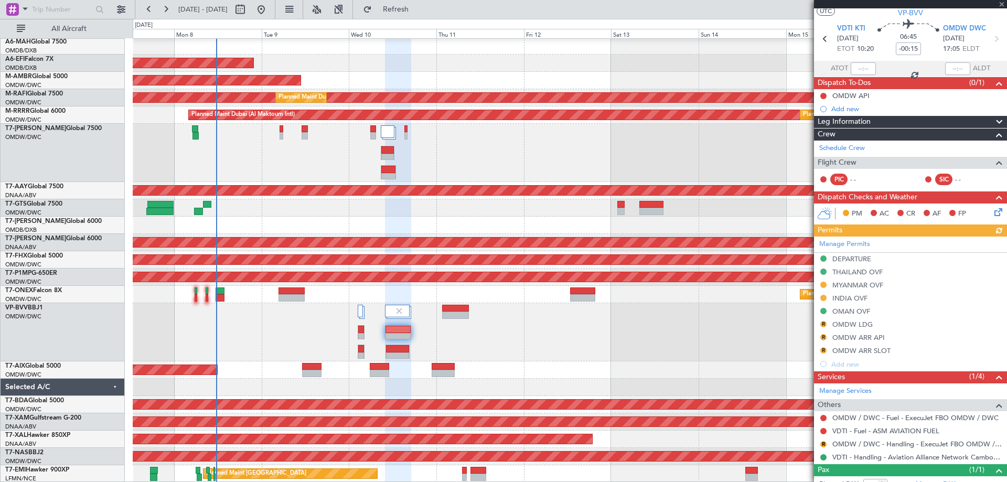
scroll to position [60, 0]
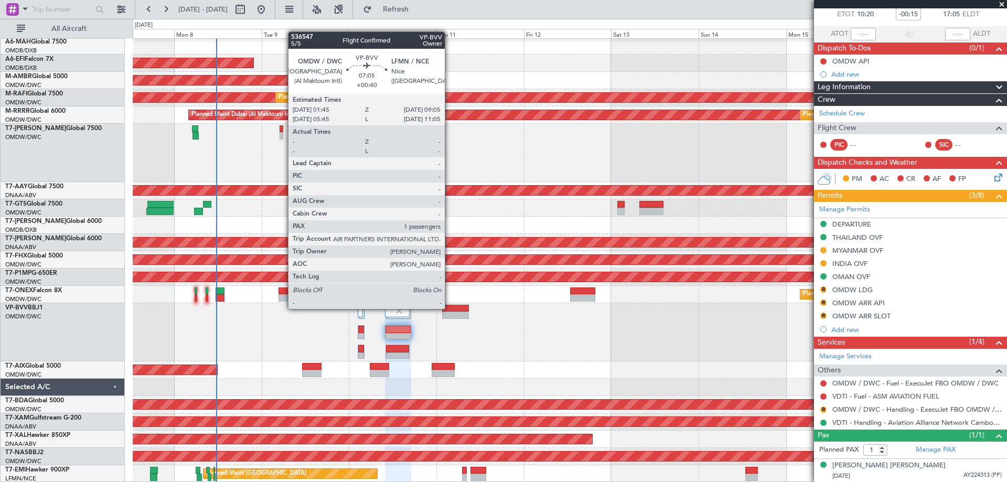
click at [450, 308] on div at bounding box center [455, 308] width 27 height 7
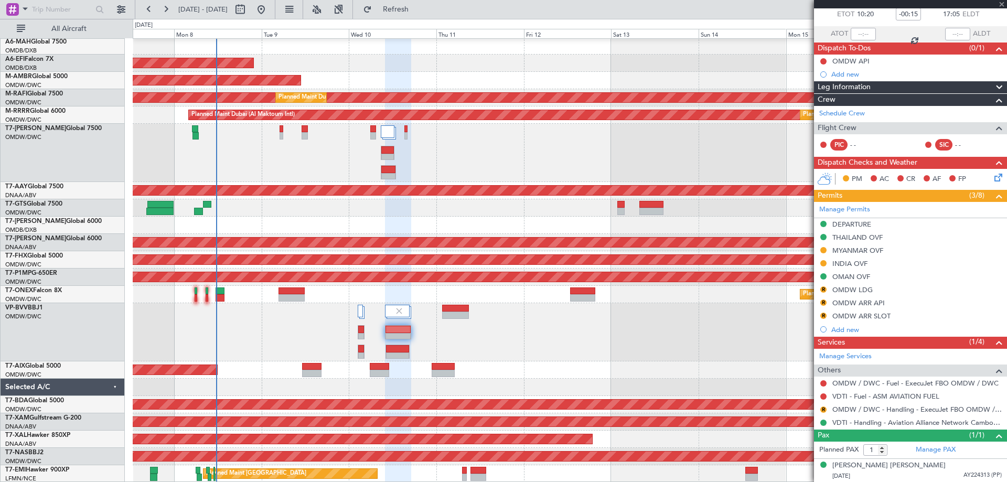
type input "+00:40"
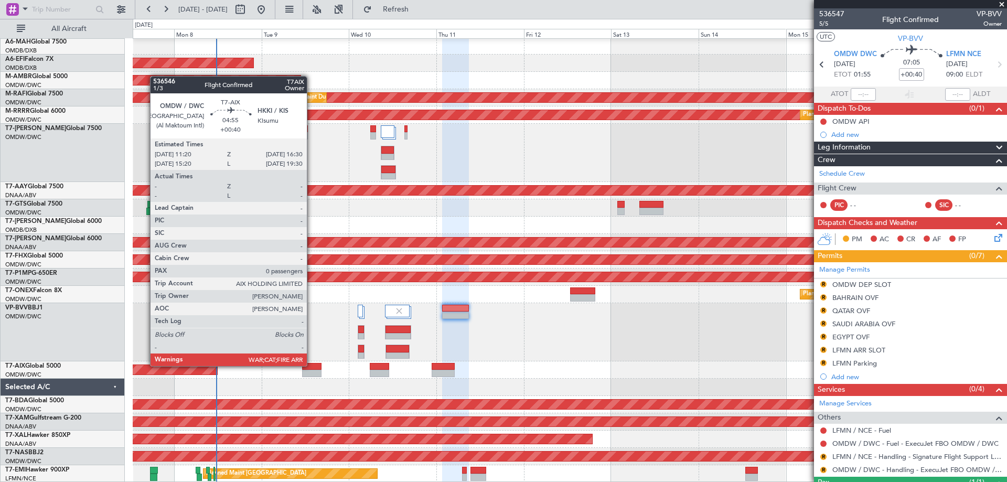
click at [312, 365] on div at bounding box center [311, 366] width 19 height 7
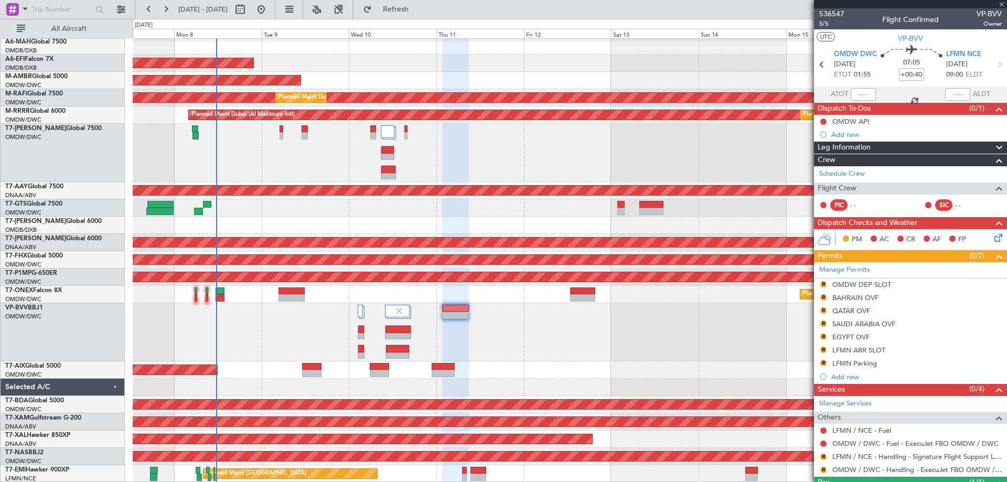
type input "0"
